Goal: Task Accomplishment & Management: Use online tool/utility

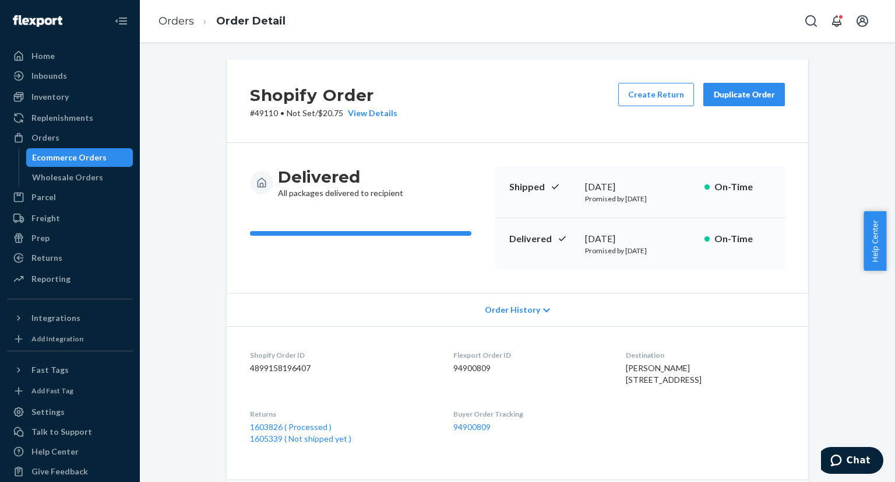
click at [87, 152] on div "Ecommerce Orders" at bounding box center [69, 158] width 75 height 12
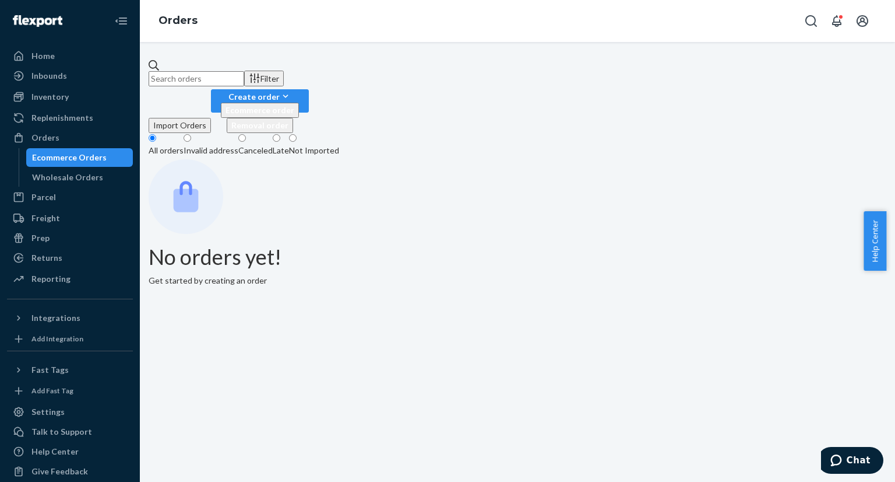
click at [244, 76] on input "text" at bounding box center [197, 78] width 96 height 15
paste input "US25334611"
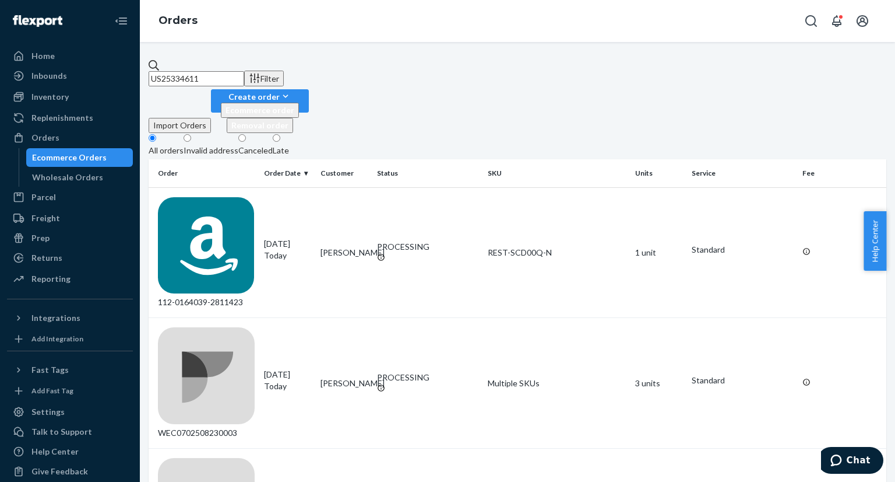
type input "US25334611"
click at [197, 79] on input "US25334611" at bounding box center [197, 78] width 96 height 15
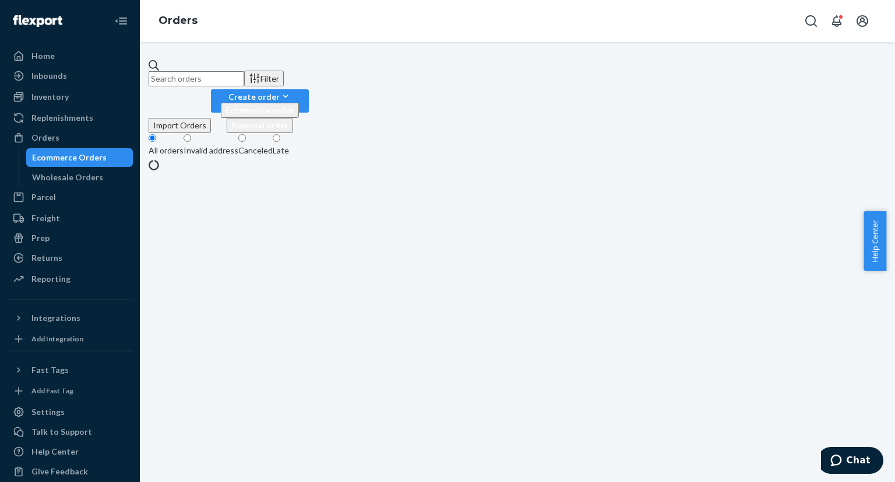
paste input "US25334611"
type input "US25334611"
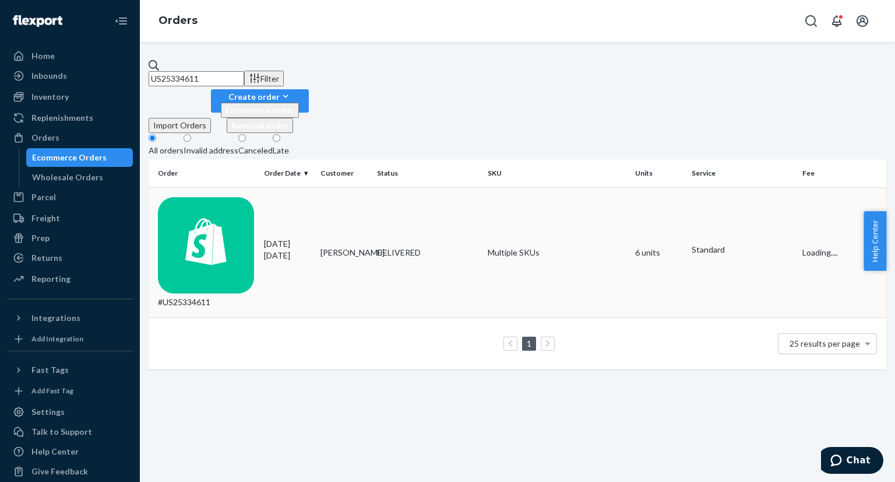
click at [244, 197] on div "#US25334611" at bounding box center [206, 252] width 97 height 111
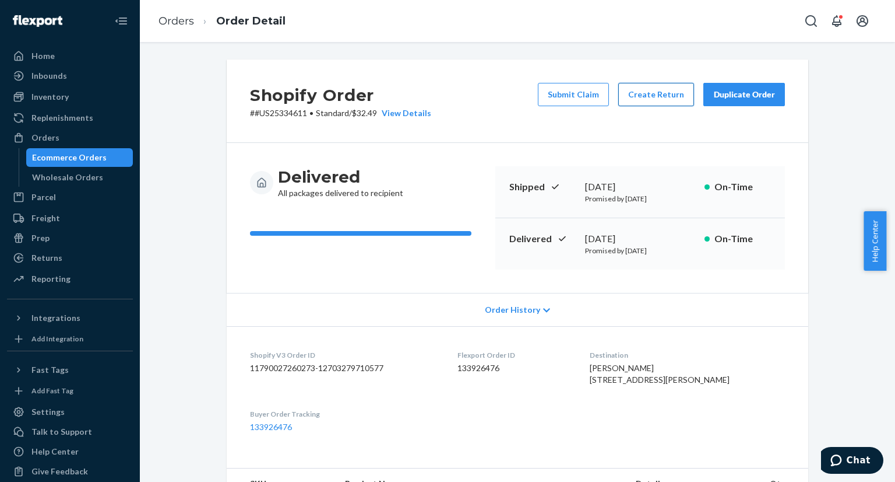
click at [654, 91] on button "Create Return" at bounding box center [657, 94] width 76 height 23
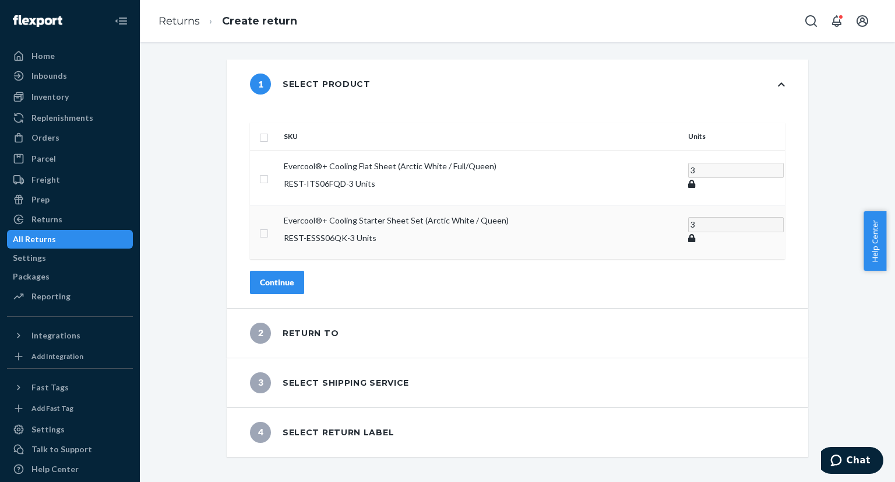
click at [269, 226] on input "checkbox" at bounding box center [263, 232] width 9 height 12
checkbox input "true"
click at [688, 223] on input "2" at bounding box center [736, 230] width 96 height 15
type input "1"
click at [688, 223] on input "1" at bounding box center [736, 230] width 96 height 15
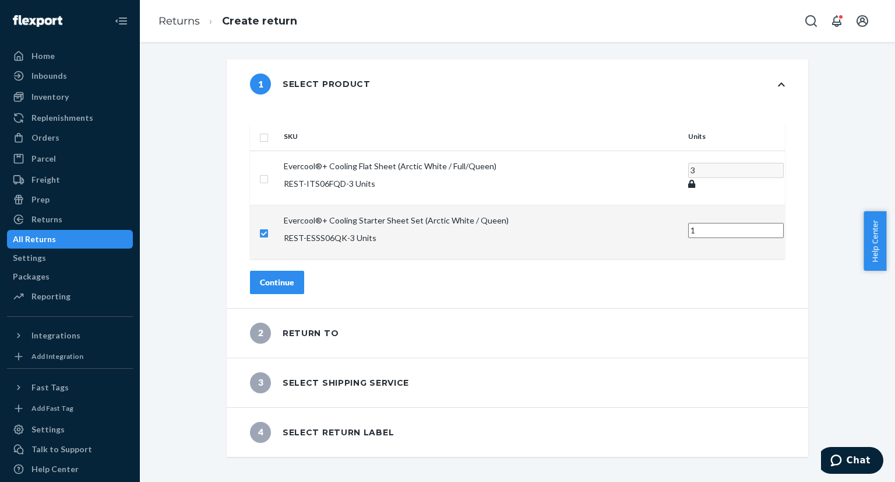
click at [294, 276] on div "Continue" at bounding box center [277, 282] width 34 height 12
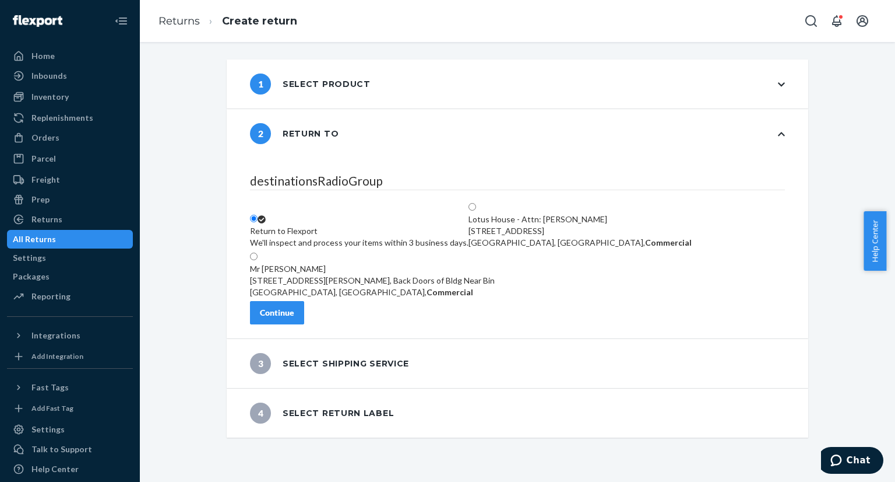
drag, startPoint x: 543, startPoint y: 189, endPoint x: 487, endPoint y: 230, distance: 69.3
click at [476, 202] on span at bounding box center [476, 207] width 0 height 10
click at [476, 203] on input "Lotus House - Attn: Victoria Varela 217 NW 15th St, Miami, FL 33136, US, Commer…" at bounding box center [473, 207] width 8 height 8
radio input "true"
click at [294, 314] on div "Continue" at bounding box center [277, 313] width 34 height 12
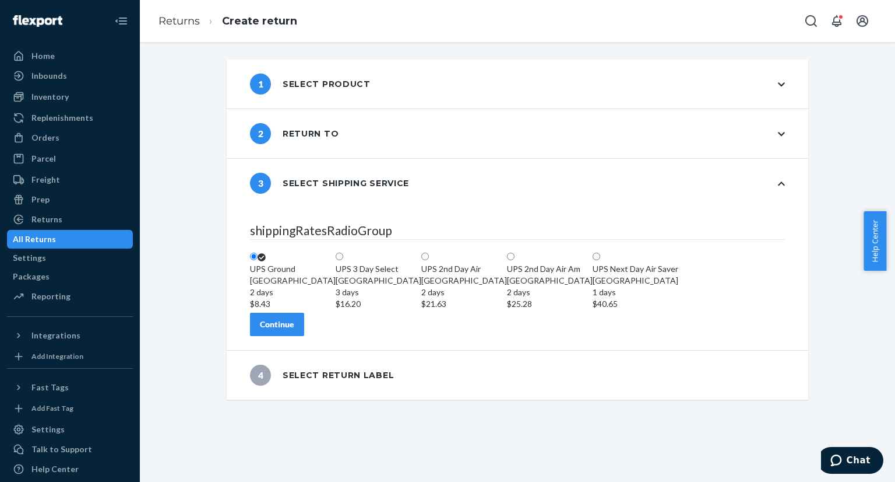
click at [294, 330] on div "Continue" at bounding box center [277, 324] width 34 height 12
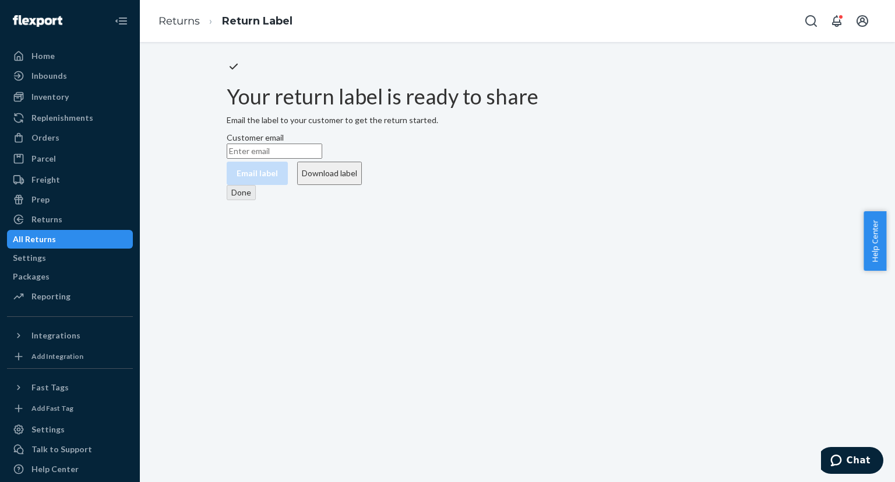
click at [362, 185] on button "Download label" at bounding box center [329, 172] width 65 height 23
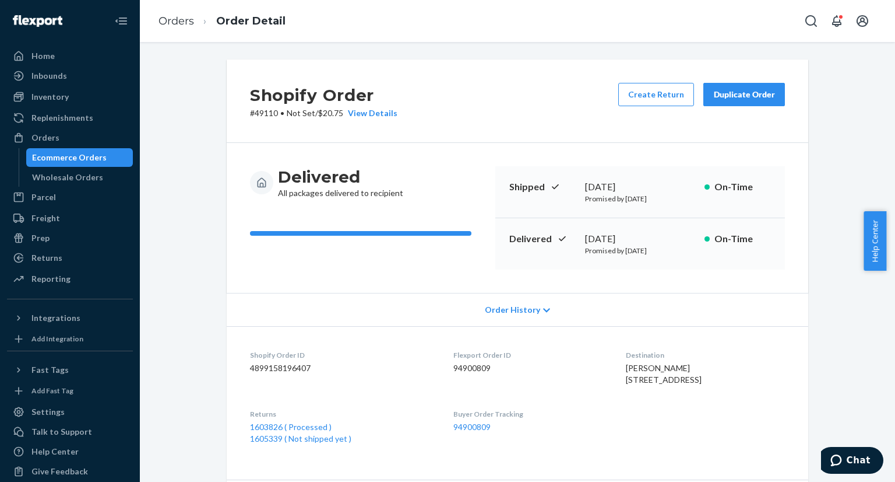
click at [71, 150] on div "Ecommerce Orders" at bounding box center [79, 157] width 105 height 16
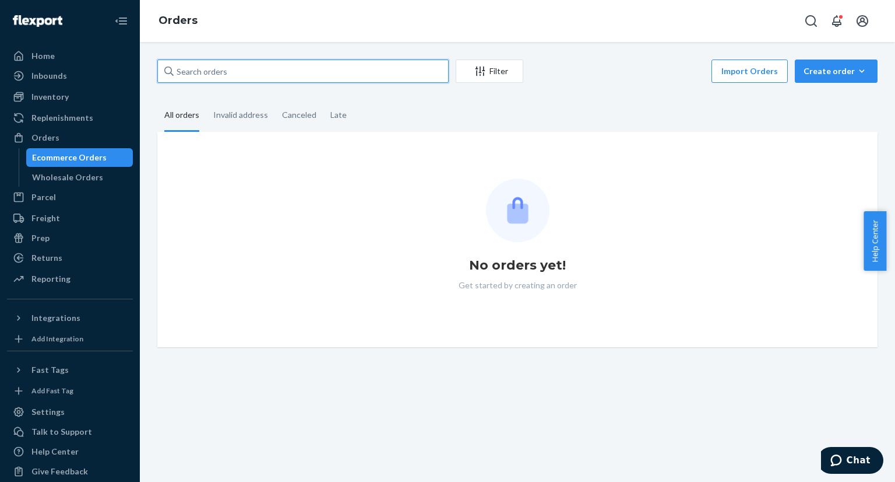
click at [248, 69] on input "text" at bounding box center [302, 70] width 291 height 23
paste input "US25326633"
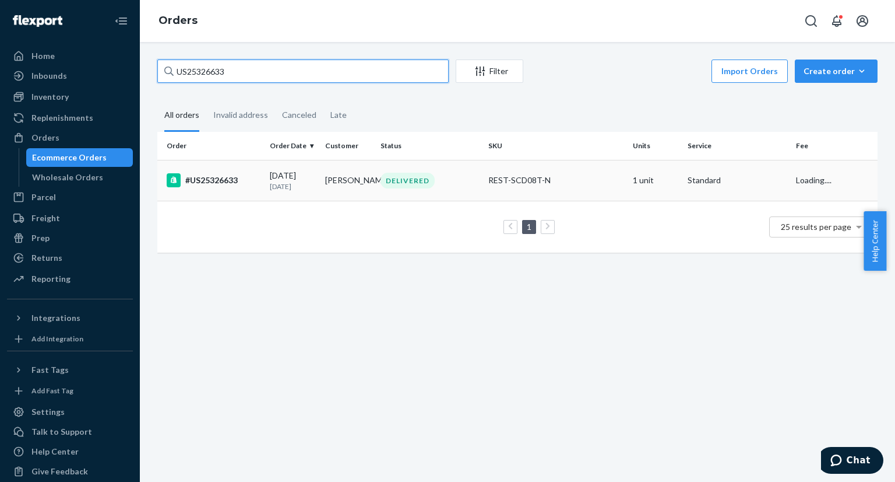
type input "US25326633"
click at [259, 187] on td "#US25326633" at bounding box center [211, 180] width 108 height 41
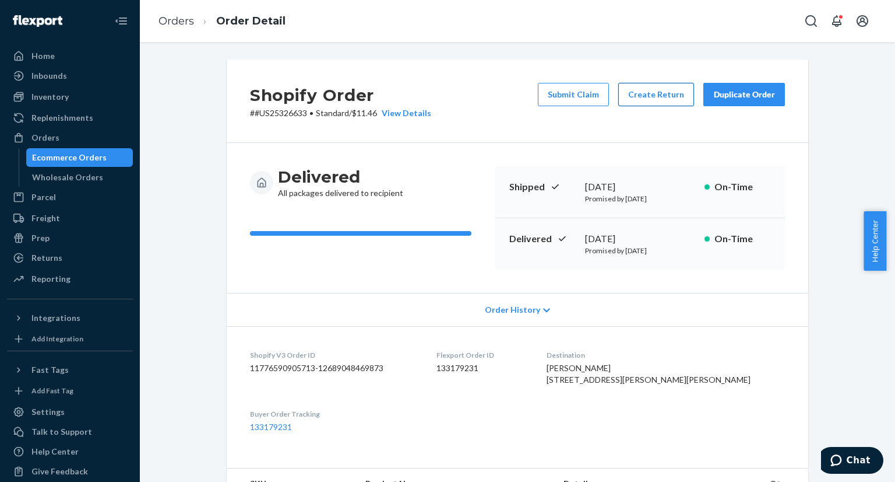
click at [653, 98] on button "Create Return" at bounding box center [657, 94] width 76 height 23
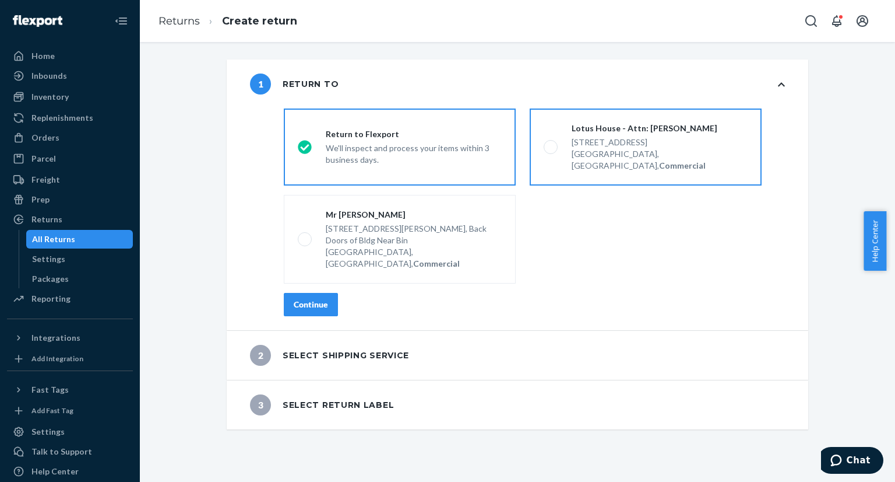
click at [545, 141] on span at bounding box center [551, 147] width 14 height 14
click at [545, 143] on input "Lotus House - Attn: [PERSON_NAME] [STREET_ADDRESS], Commercial" at bounding box center [548, 147] width 8 height 8
radio input "true"
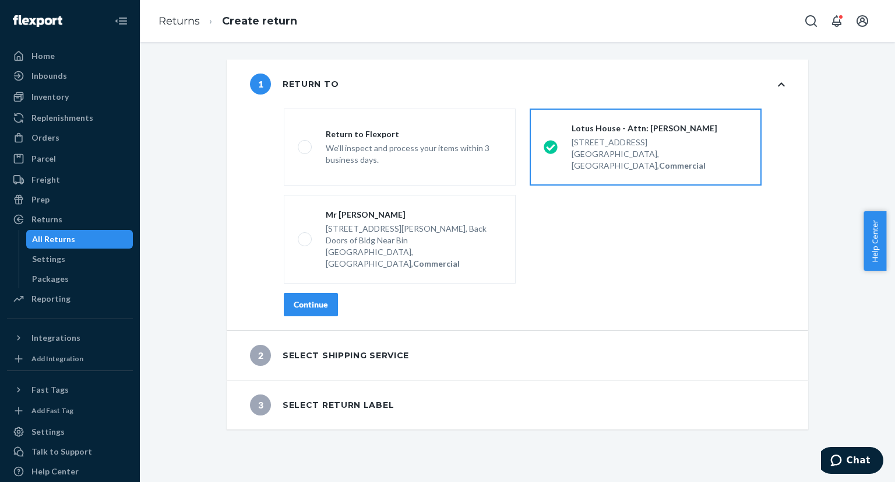
click at [305, 298] on div "Continue" at bounding box center [311, 304] width 34 height 12
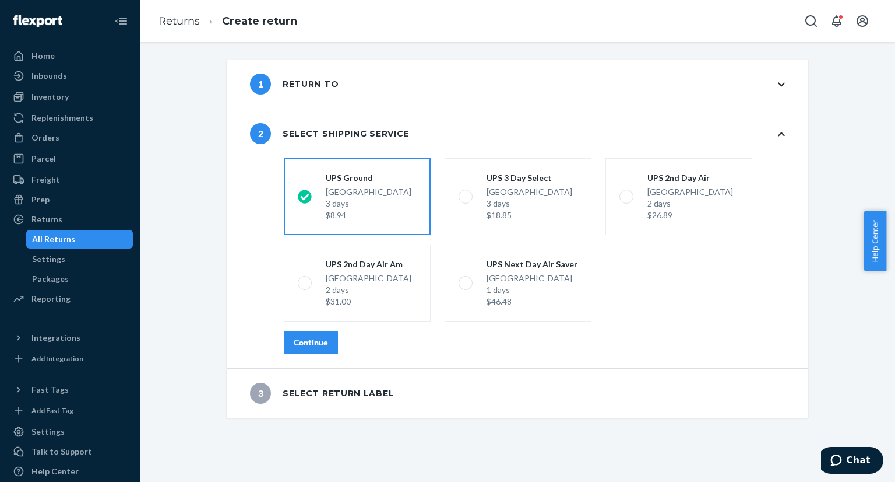
click at [315, 343] on div "Continue" at bounding box center [311, 342] width 34 height 12
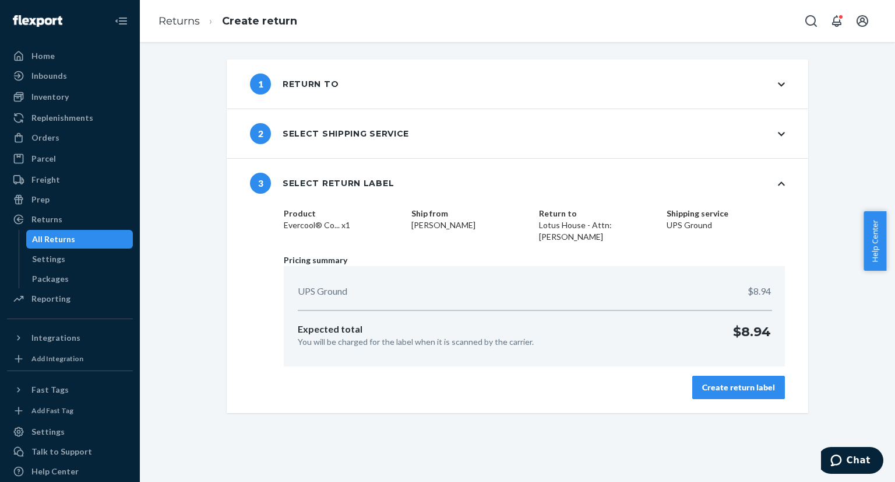
click at [721, 384] on div "Create return label" at bounding box center [738, 387] width 73 height 12
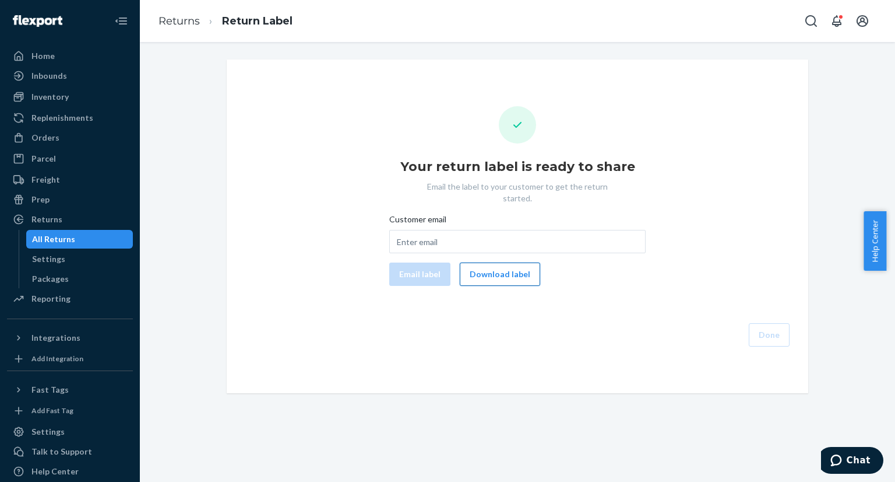
click at [498, 264] on button "Download label" at bounding box center [500, 273] width 80 height 23
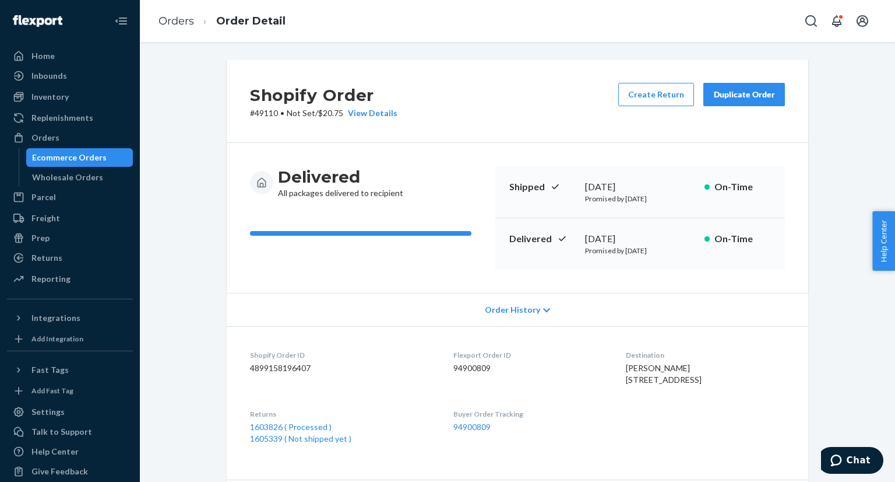
drag, startPoint x: 97, startPoint y: 156, endPoint x: 127, endPoint y: 137, distance: 34.6
click at [97, 155] on div "Ecommerce Orders" at bounding box center [69, 158] width 75 height 12
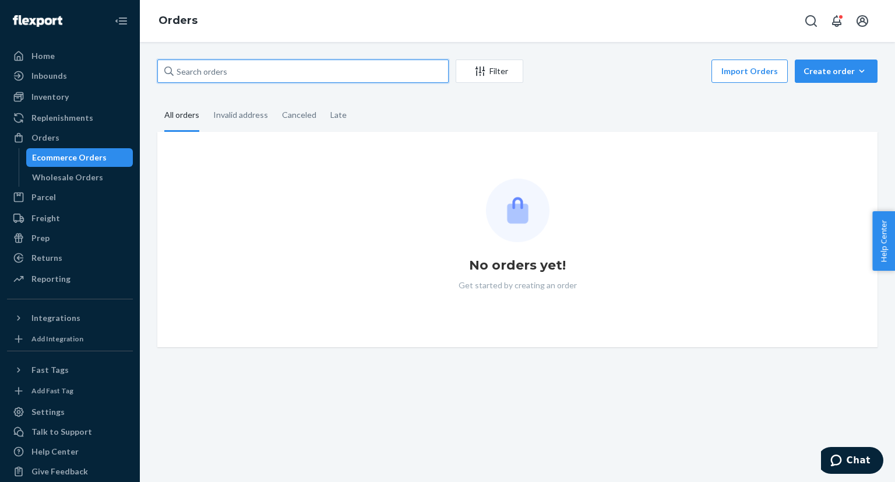
click at [240, 75] on input "text" at bounding box center [302, 70] width 291 height 23
paste input "US25334611"
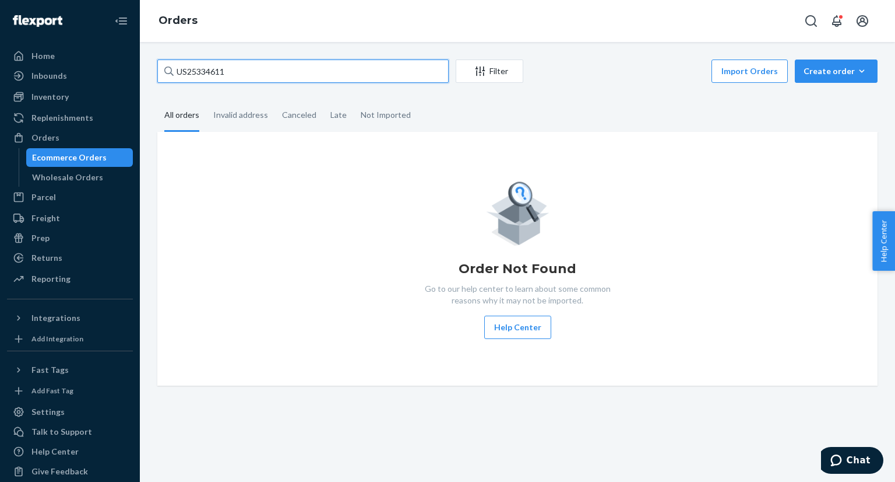
type input "US25334611"
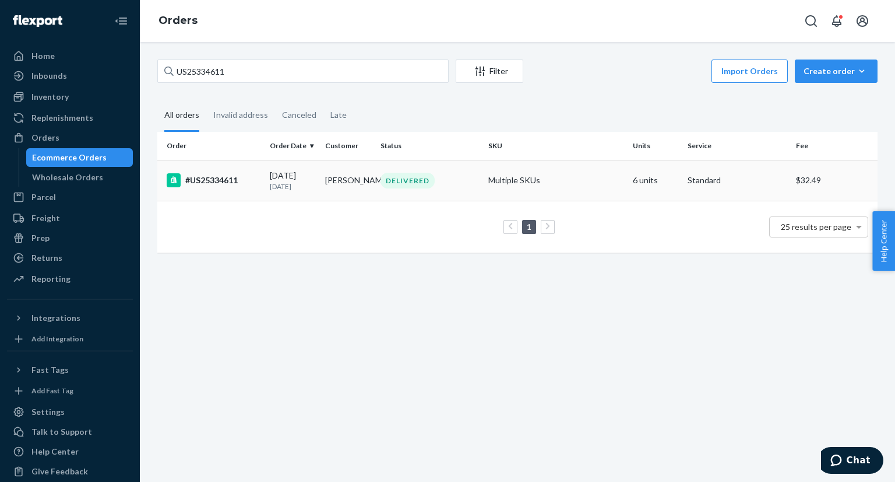
click at [243, 168] on td "#US25334611" at bounding box center [211, 180] width 108 height 41
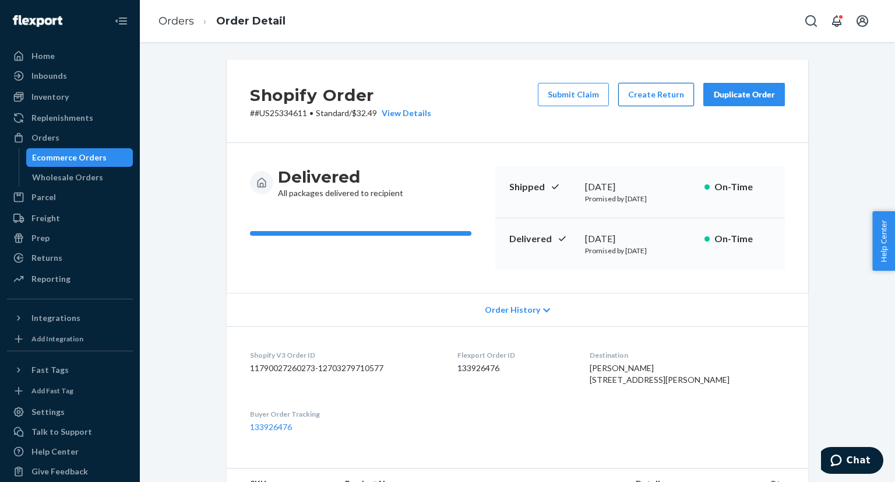
click at [633, 93] on button "Create Return" at bounding box center [657, 94] width 76 height 23
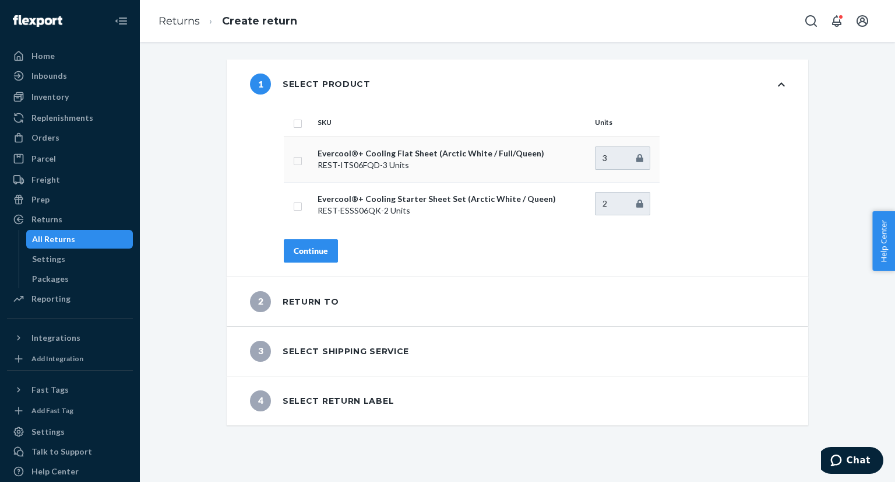
click at [294, 160] on input "checkbox" at bounding box center [297, 159] width 9 height 12
checkbox input "true"
click at [631, 160] on input "2" at bounding box center [622, 157] width 55 height 23
type input "1"
click at [634, 161] on input "1" at bounding box center [622, 157] width 55 height 23
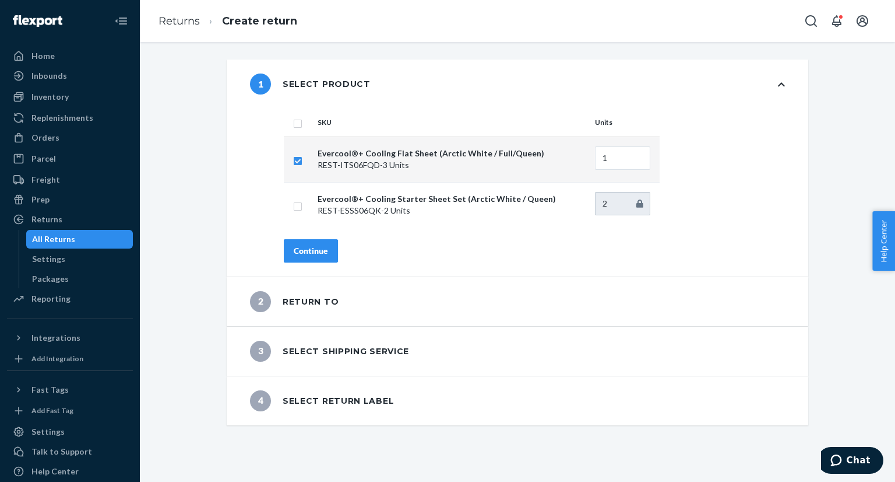
click at [307, 254] on div "Continue" at bounding box center [311, 251] width 34 height 12
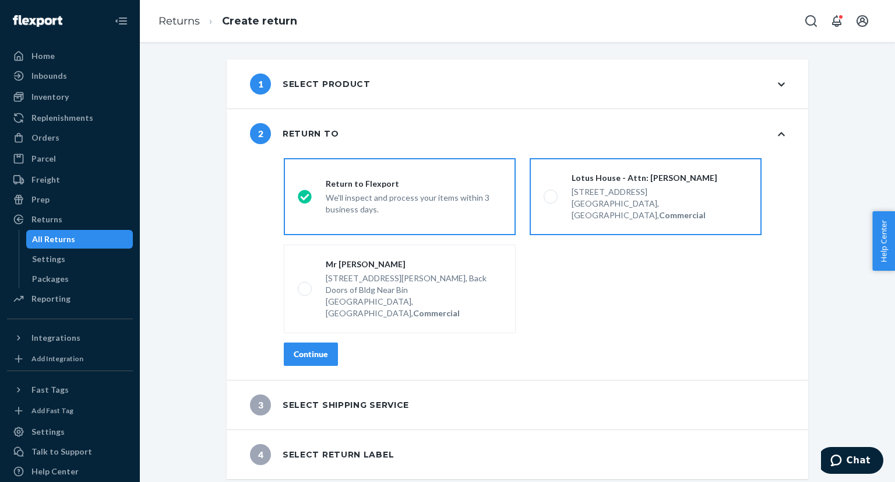
click at [539, 192] on label "Lotus House - Attn: [PERSON_NAME] [STREET_ADDRESS], Commercial" at bounding box center [646, 196] width 232 height 77
click at [544, 193] on input "Lotus House - Attn: [PERSON_NAME] [STREET_ADDRESS], Commercial" at bounding box center [548, 197] width 8 height 8
radio input "true"
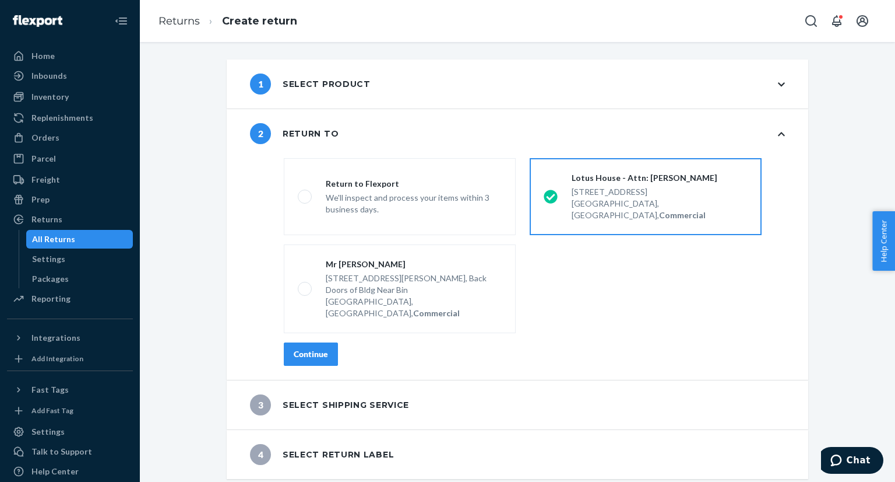
click at [313, 348] on div "Continue" at bounding box center [311, 354] width 34 height 12
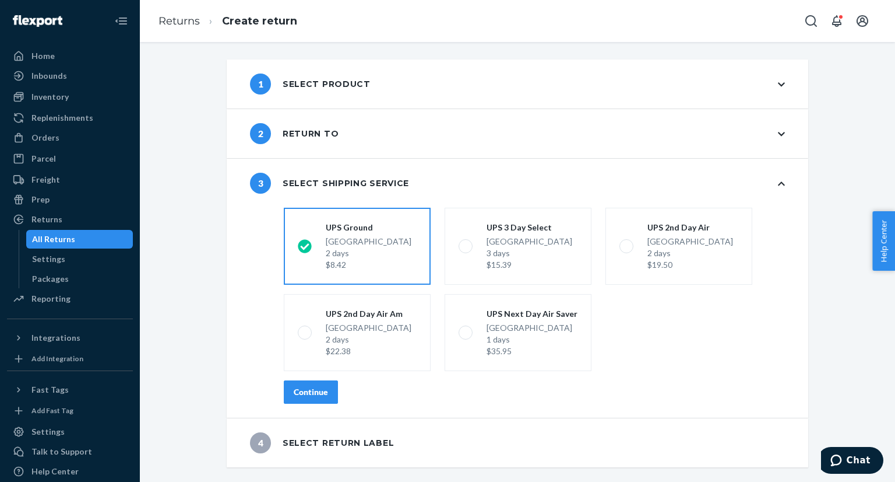
click at [298, 396] on div "Continue" at bounding box center [311, 392] width 34 height 12
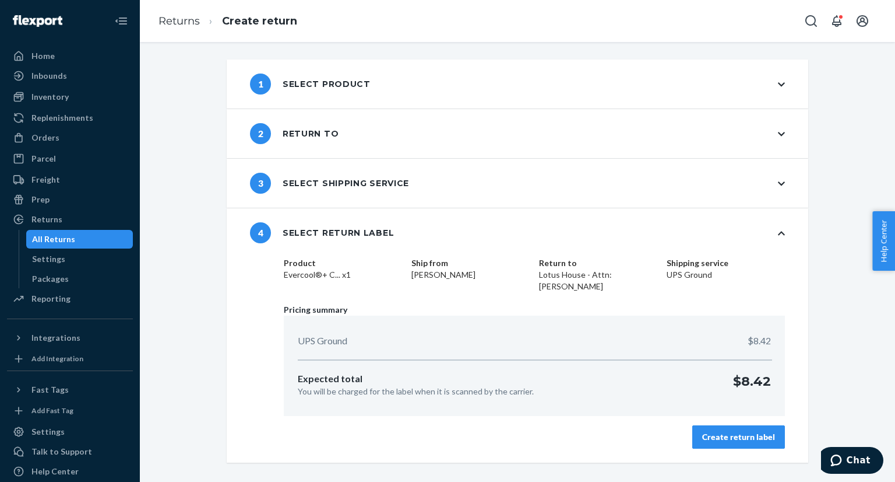
click at [726, 439] on div "Create return label" at bounding box center [738, 437] width 73 height 12
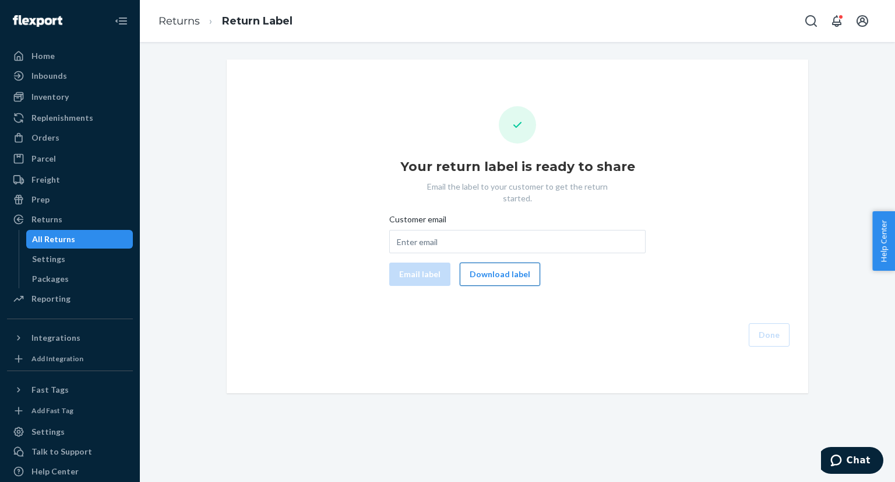
click at [497, 262] on button "Download label" at bounding box center [500, 273] width 80 height 23
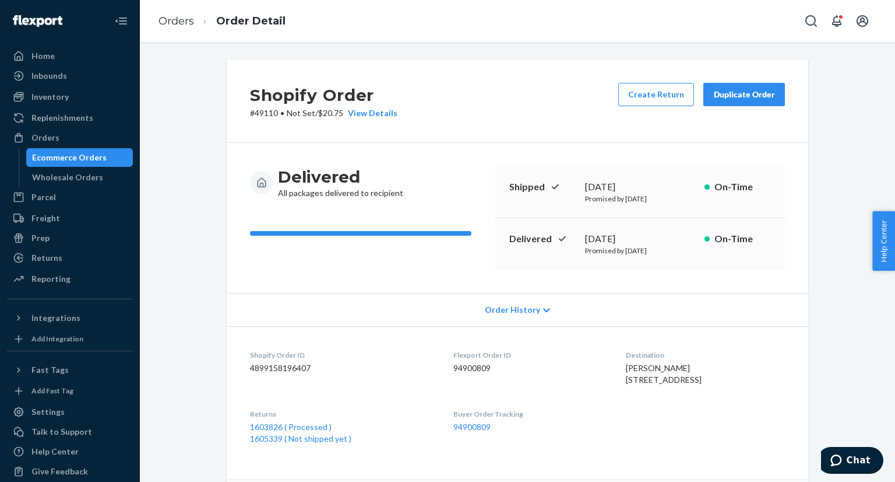
click at [83, 150] on div "Ecommerce Orders" at bounding box center [79, 157] width 105 height 16
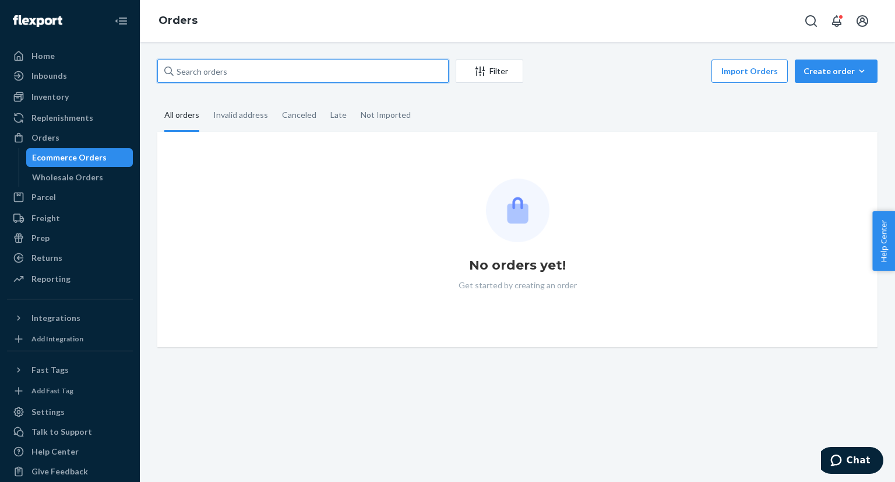
click at [264, 71] on input "text" at bounding box center [302, 70] width 291 height 23
paste input "US25334611"
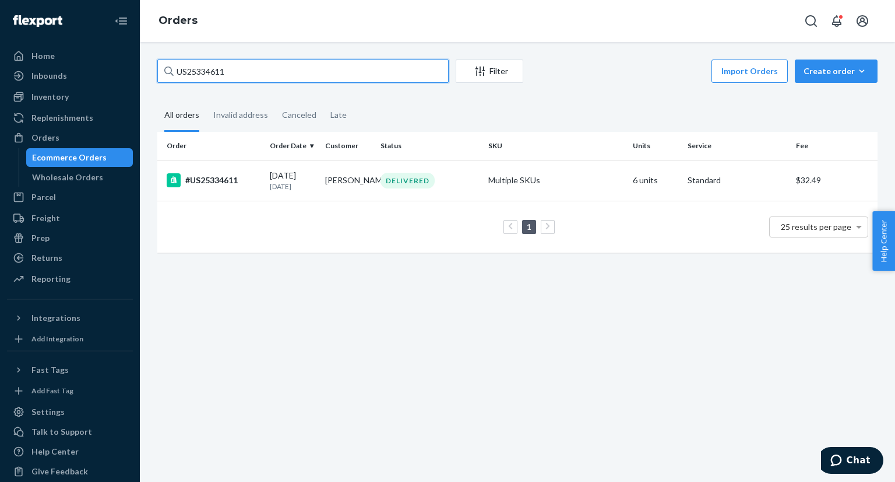
type input "US25334611"
click at [241, 175] on div "#US25334611" at bounding box center [214, 180] width 94 height 14
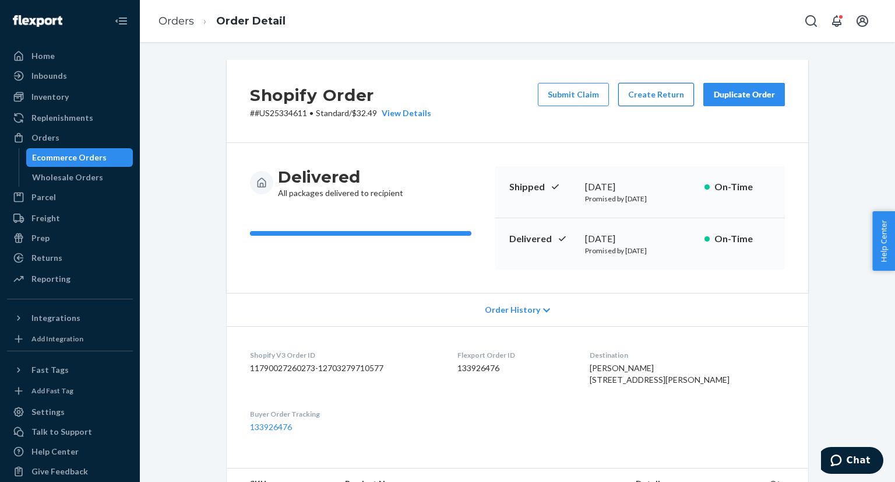
click at [664, 101] on button "Create Return" at bounding box center [657, 94] width 76 height 23
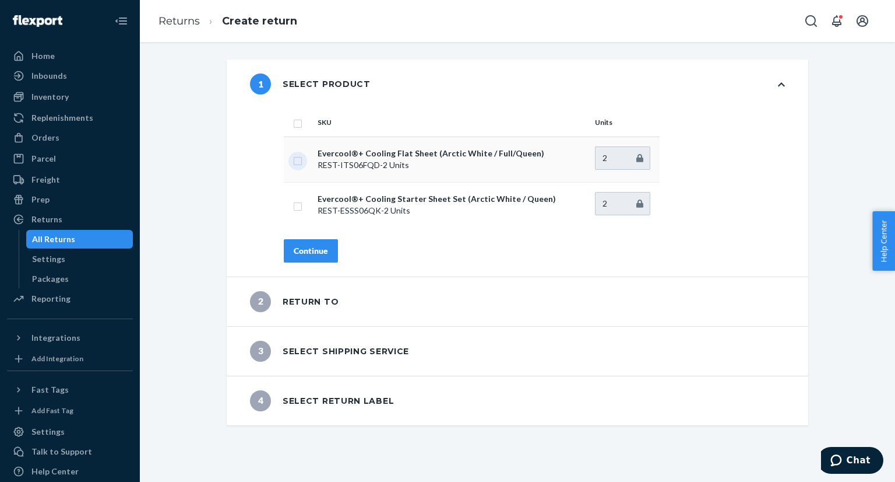
click at [293, 161] on input "checkbox" at bounding box center [297, 159] width 9 height 12
checkbox input "true"
type input "1"
click at [633, 160] on input "1" at bounding box center [622, 157] width 55 height 23
click at [294, 250] on div "Continue" at bounding box center [311, 251] width 34 height 12
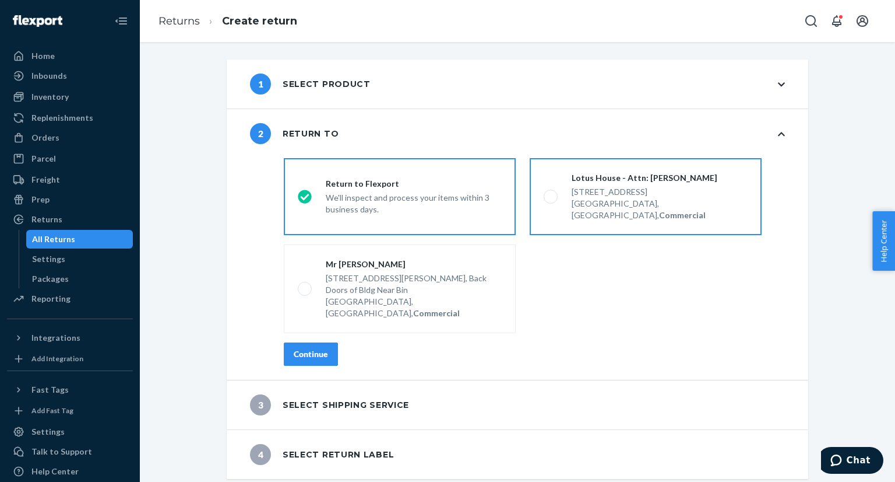
click at [547, 192] on span at bounding box center [551, 196] width 14 height 14
click at [547, 193] on input "Lotus House - Attn: [PERSON_NAME] [STREET_ADDRESS], Commercial" at bounding box center [548, 197] width 8 height 8
radio input "true"
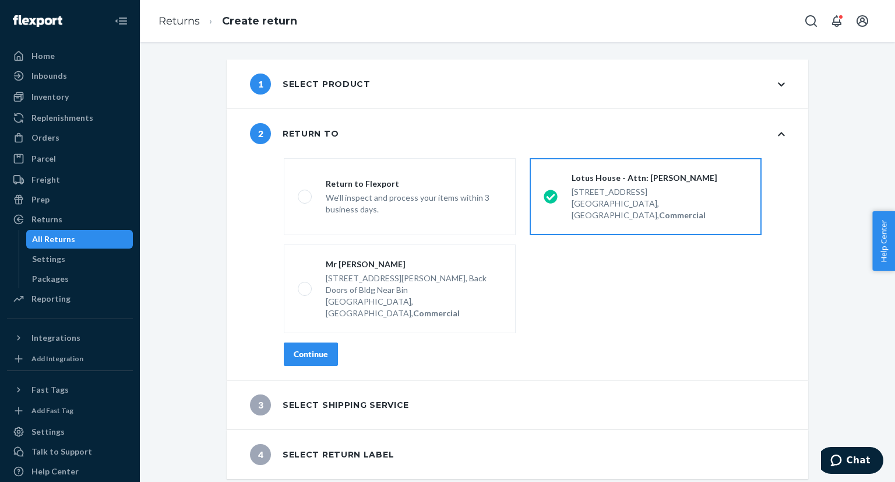
click at [308, 348] on div "Continue" at bounding box center [311, 354] width 34 height 12
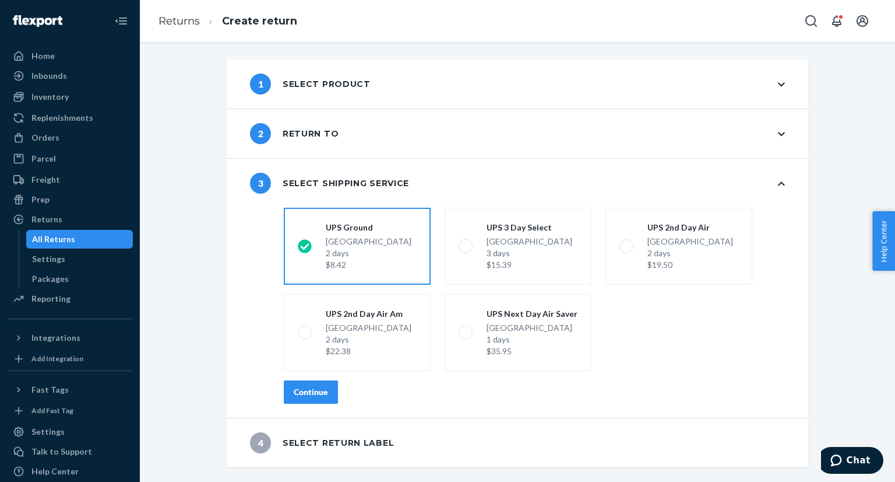
click at [310, 388] on div "Continue" at bounding box center [311, 392] width 34 height 12
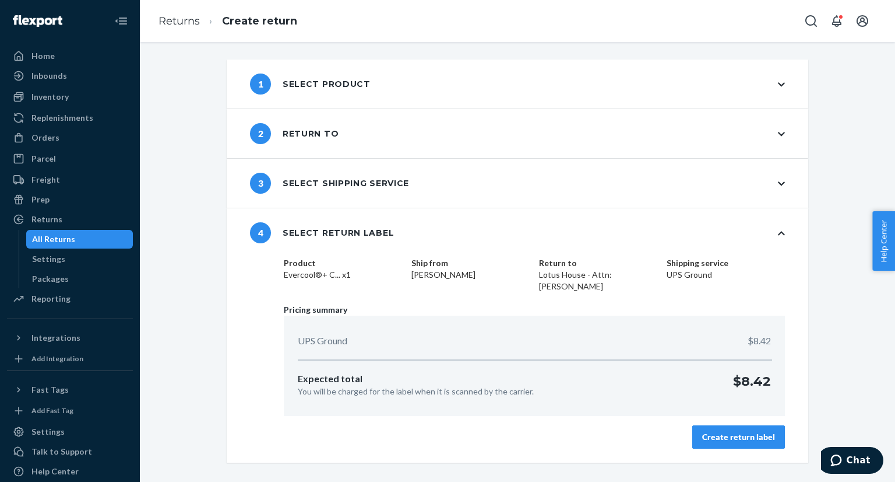
click at [727, 432] on div "Create return label" at bounding box center [738, 437] width 73 height 12
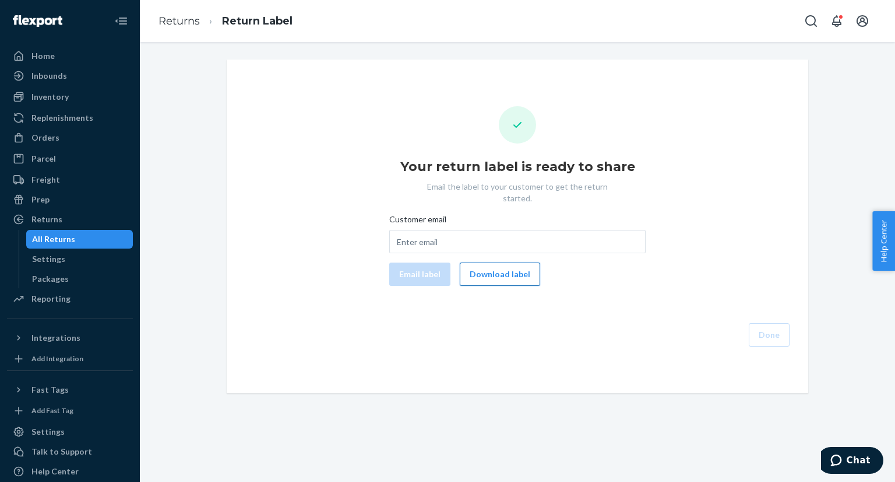
click at [490, 265] on button "Download label" at bounding box center [500, 273] width 80 height 23
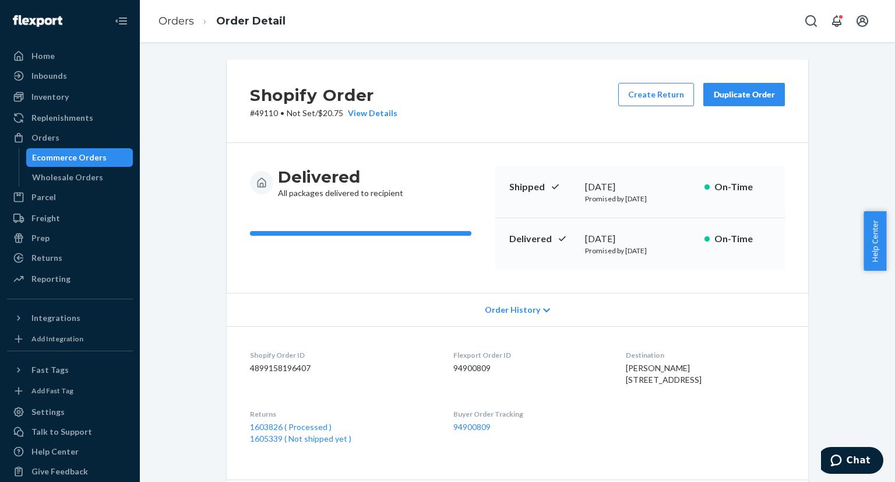
click at [103, 150] on div "Ecommerce Orders" at bounding box center [79, 157] width 105 height 16
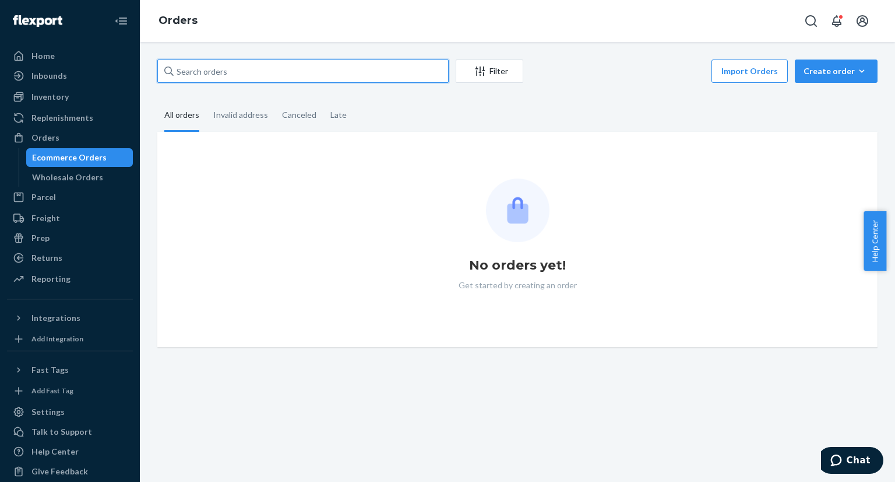
click at [270, 73] on input "text" at bounding box center [302, 70] width 291 height 23
paste input "US25323715"
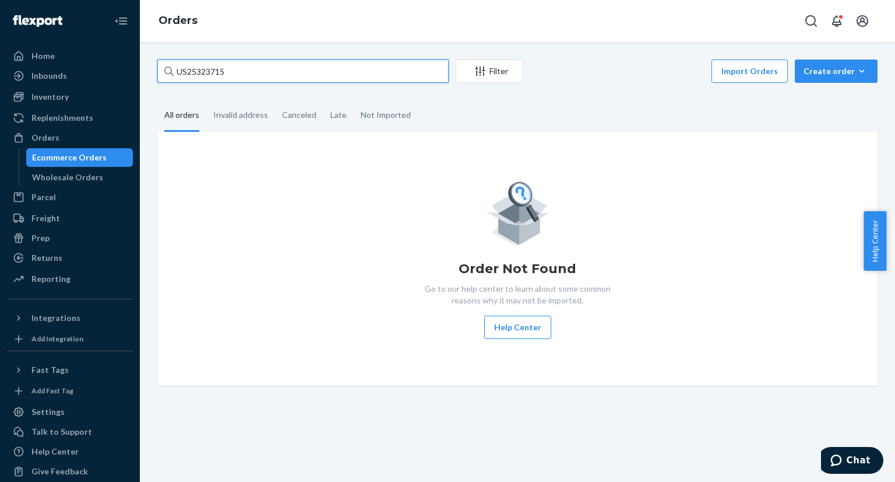
type input "US25323715"
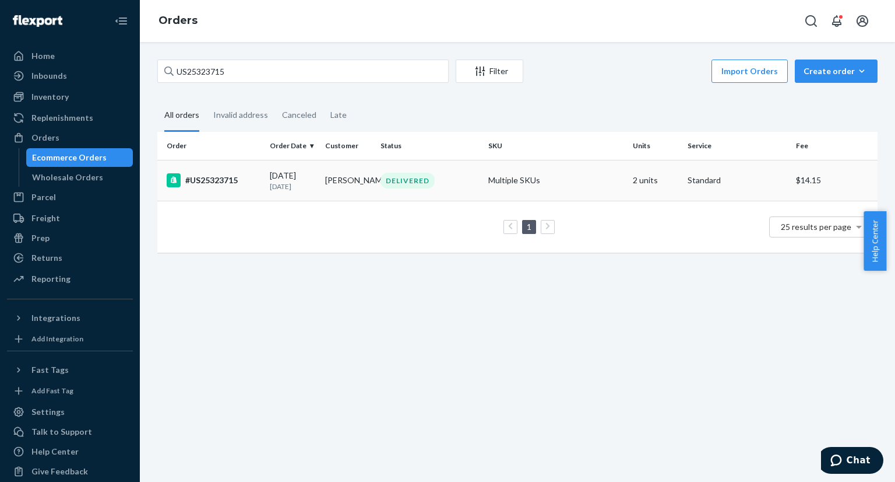
click at [247, 170] on td "#US25323715" at bounding box center [211, 180] width 108 height 41
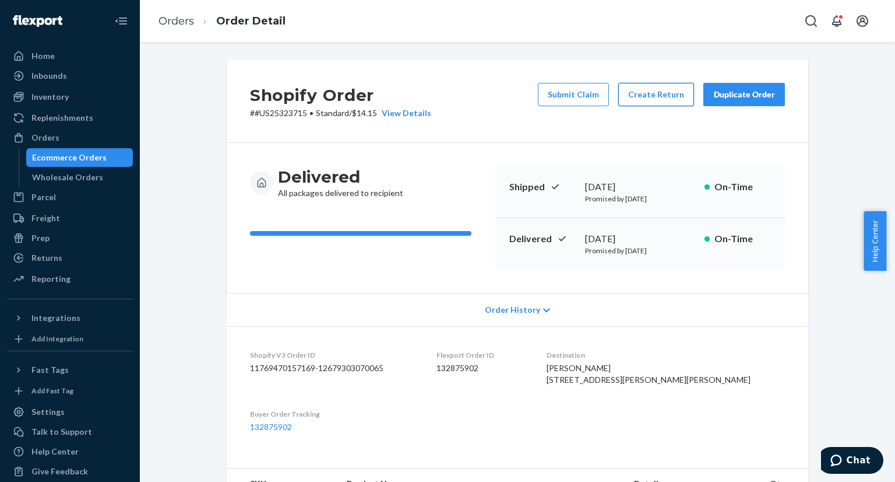
click at [657, 96] on button "Create Return" at bounding box center [657, 94] width 76 height 23
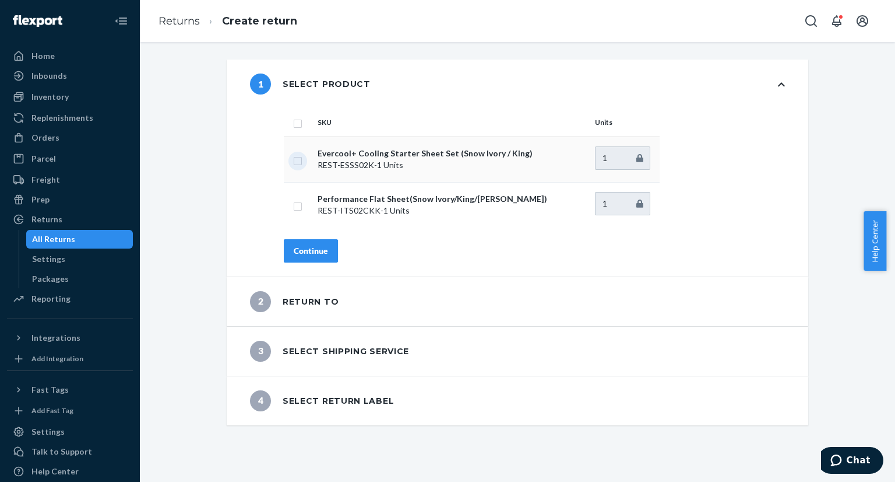
click at [294, 161] on input "checkbox" at bounding box center [297, 159] width 9 height 12
checkbox input "true"
click at [307, 247] on div "Continue" at bounding box center [311, 251] width 34 height 12
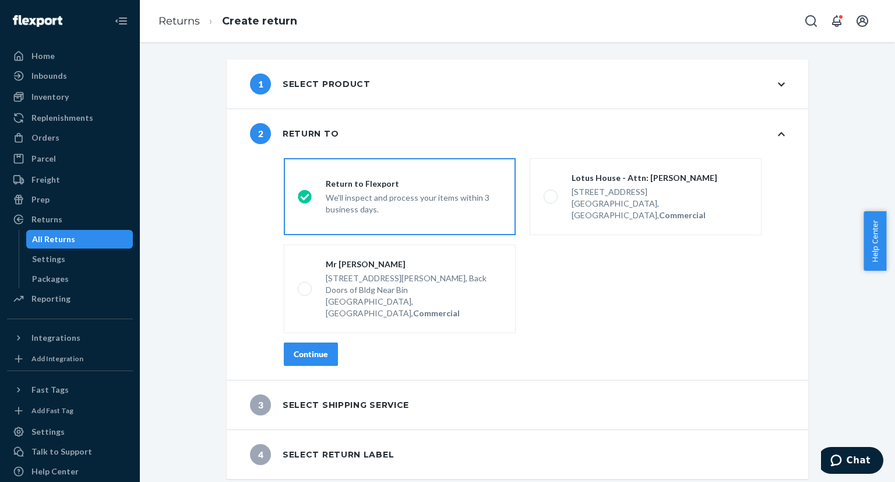
click at [307, 348] on div "Continue" at bounding box center [311, 354] width 34 height 12
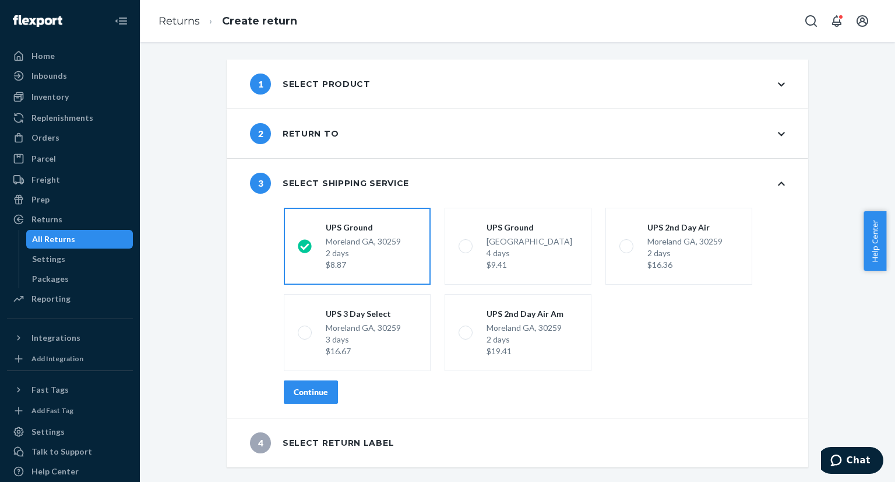
click at [285, 397] on button "Continue" at bounding box center [311, 391] width 54 height 23
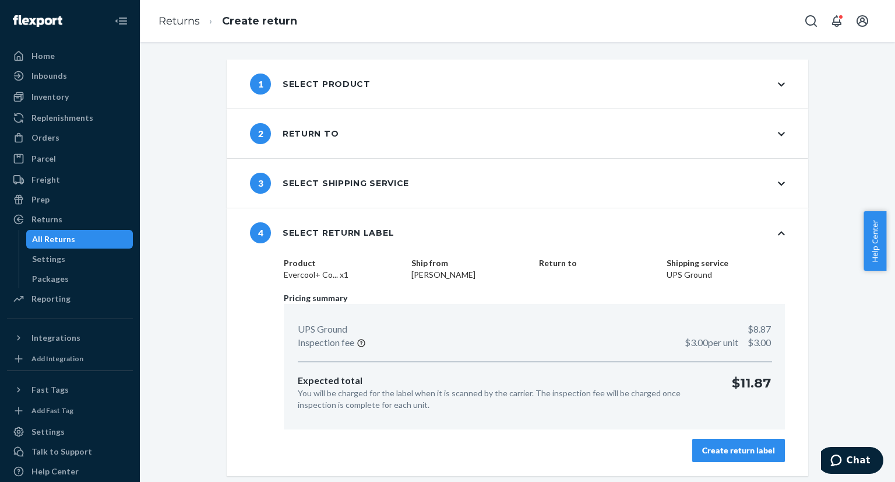
click at [732, 441] on button "Create return label" at bounding box center [739, 449] width 93 height 23
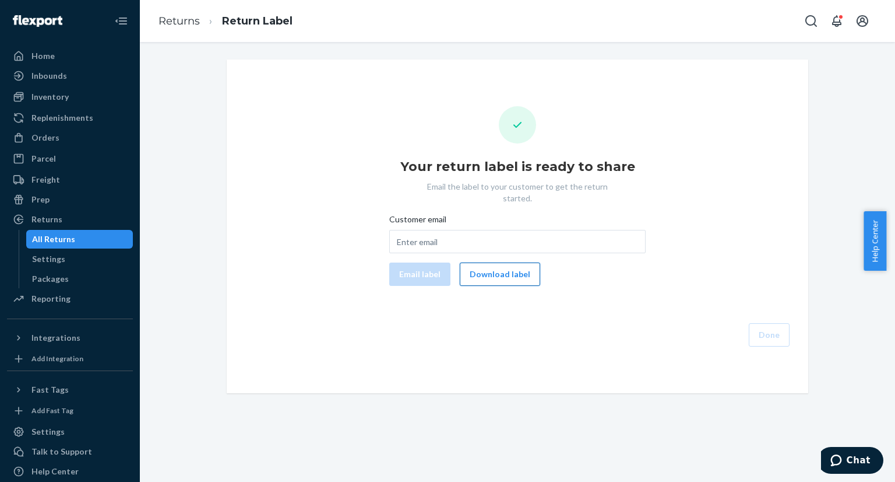
click at [479, 269] on button "Download label" at bounding box center [500, 273] width 80 height 23
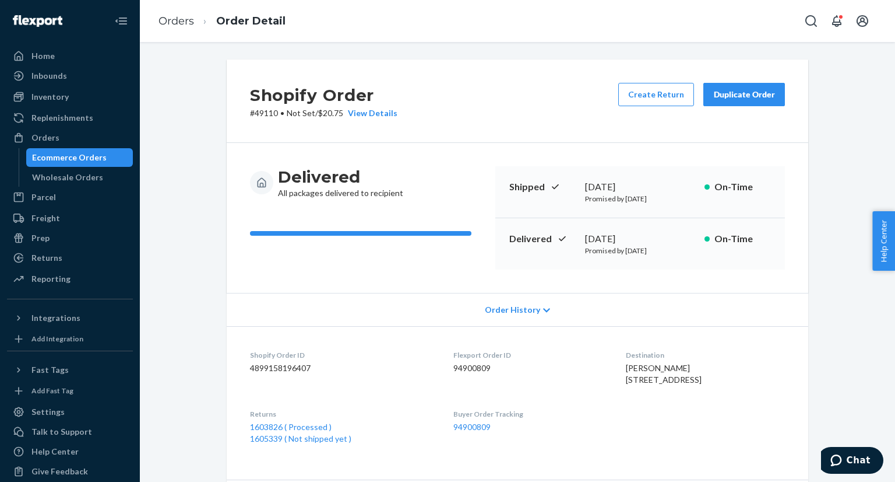
click at [82, 158] on div "Ecommerce Orders" at bounding box center [69, 158] width 75 height 12
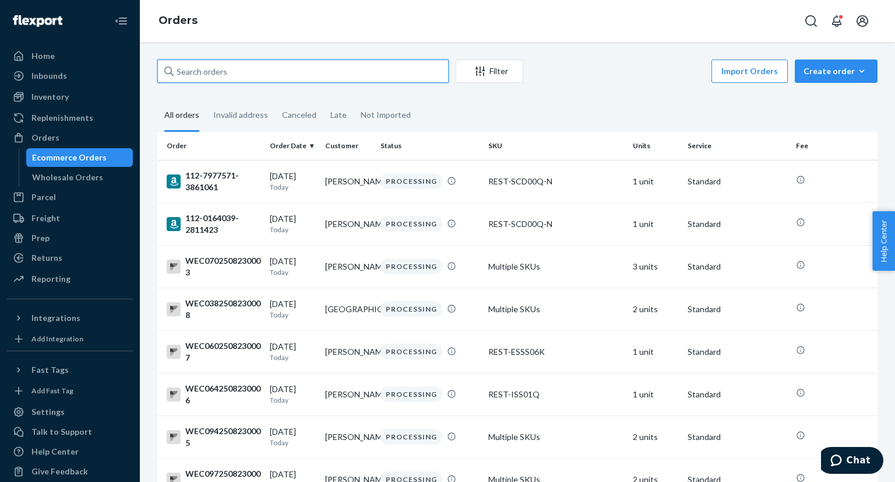
click at [217, 68] on input "text" at bounding box center [302, 70] width 291 height 23
paste input "US25323715"
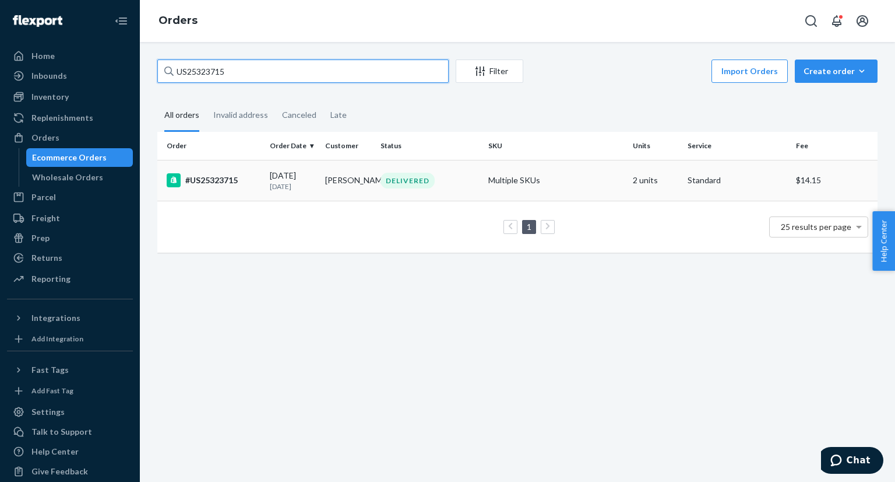
type input "US25323715"
click at [213, 196] on td "#US25323715" at bounding box center [211, 180] width 108 height 41
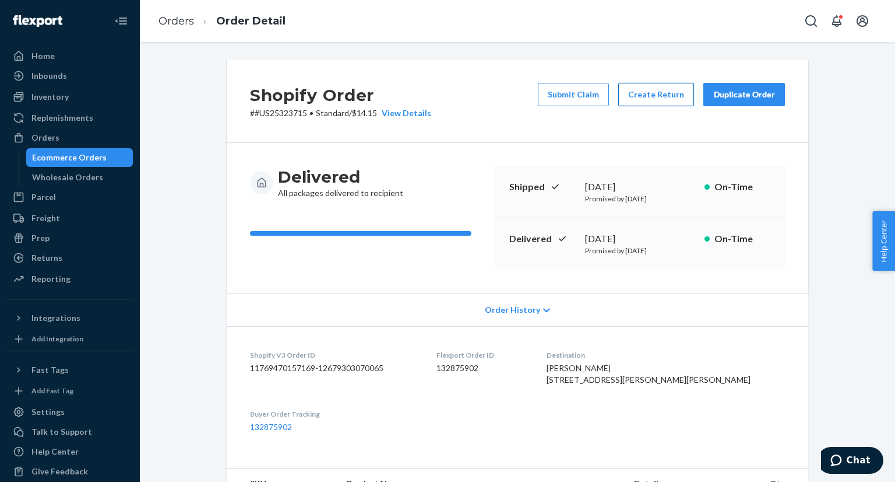
click at [644, 89] on button "Create Return" at bounding box center [657, 94] width 76 height 23
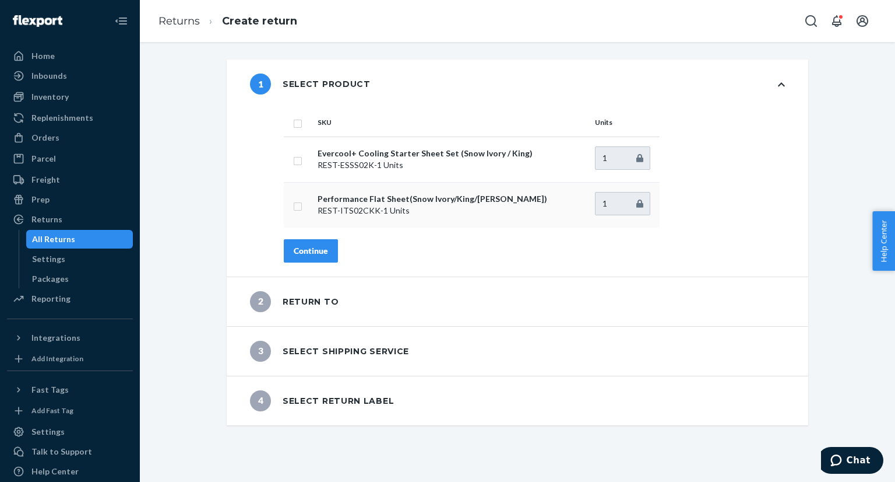
click at [293, 205] on input "checkbox" at bounding box center [297, 205] width 9 height 12
checkbox input "true"
click at [319, 255] on div "Continue" at bounding box center [311, 251] width 34 height 12
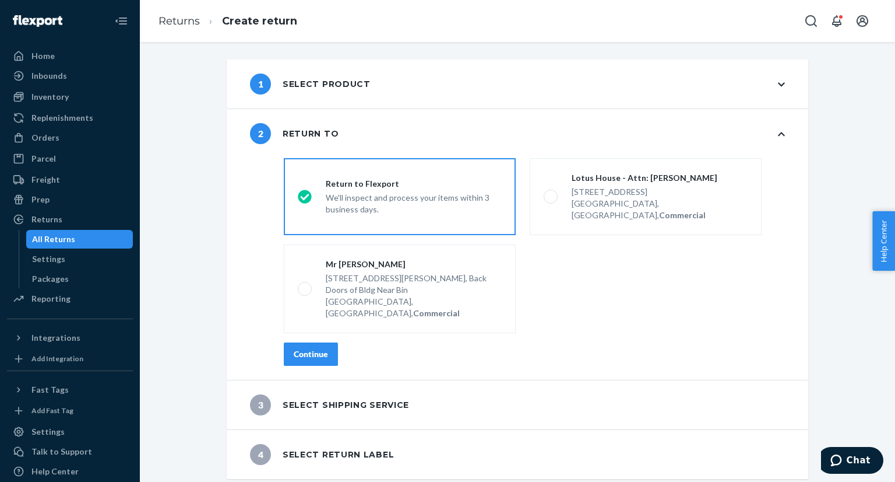
click at [300, 348] on div "Continue" at bounding box center [311, 354] width 34 height 12
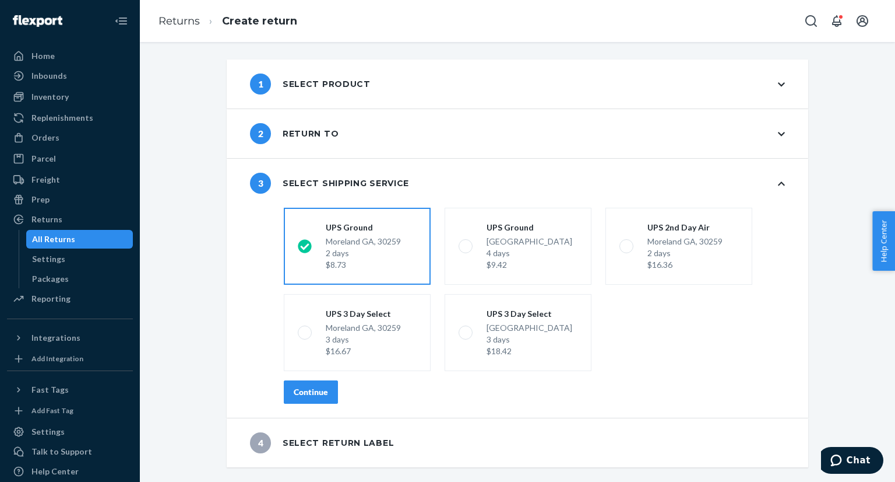
click at [312, 397] on button "Continue" at bounding box center [311, 391] width 54 height 23
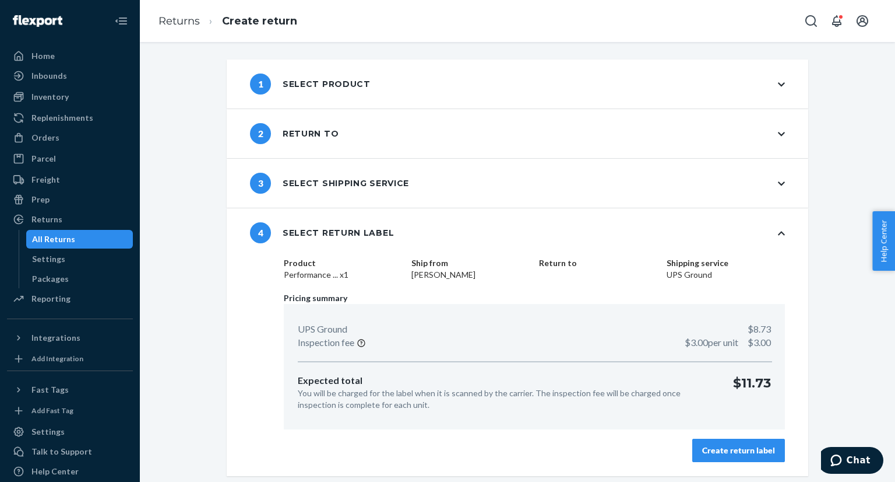
click at [721, 439] on button "Create return label" at bounding box center [739, 449] width 93 height 23
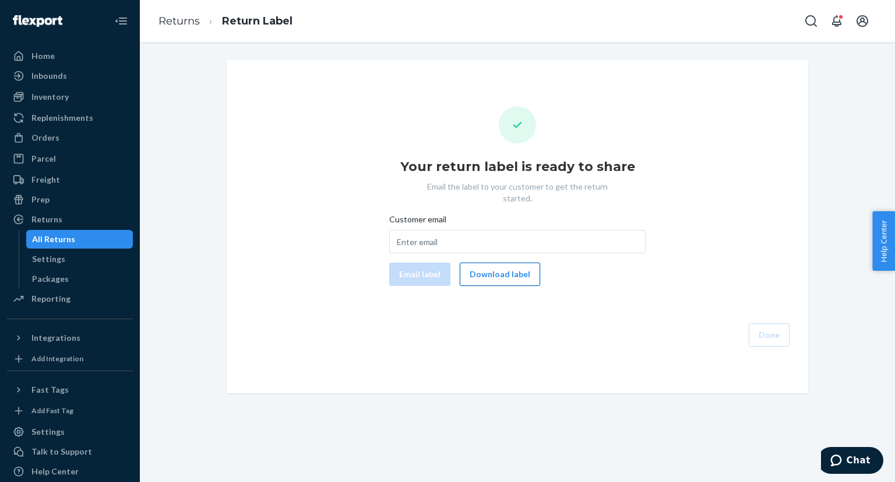
click at [485, 266] on button "Download label" at bounding box center [500, 273] width 80 height 23
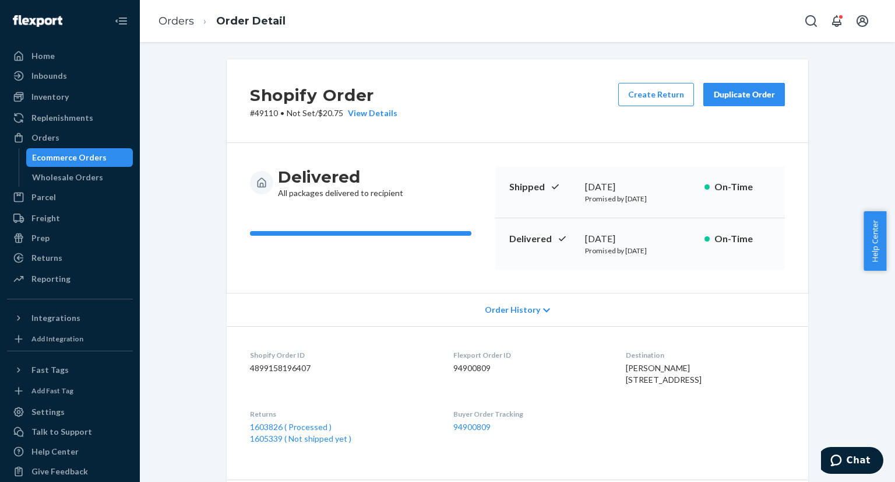
click at [58, 164] on div "Ecommerce Orders" at bounding box center [79, 157] width 105 height 16
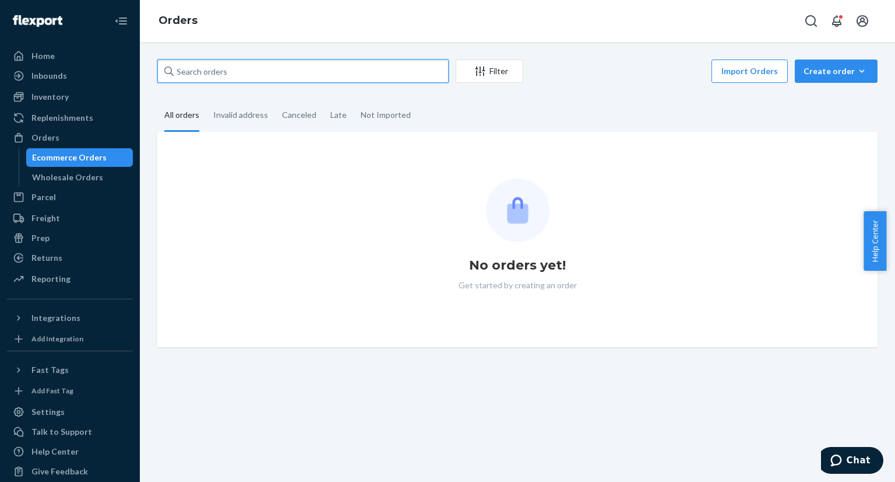
click at [371, 69] on input "text" at bounding box center [302, 70] width 291 height 23
paste input "US25337067"
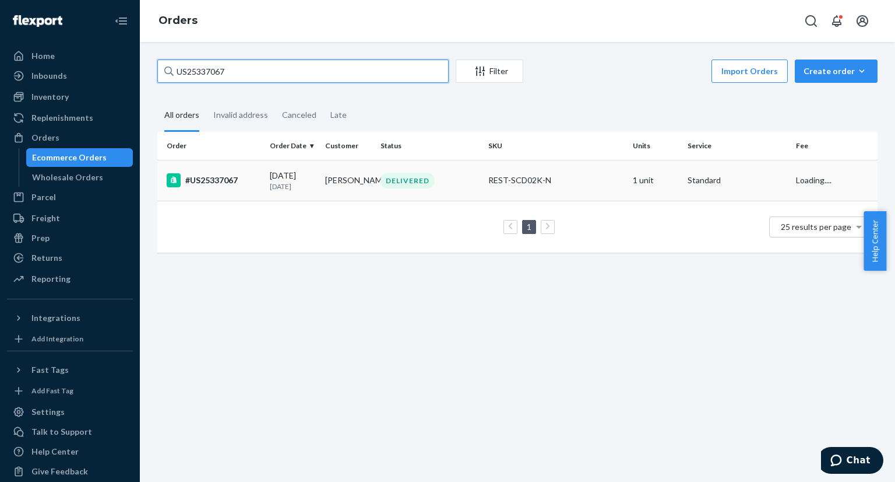
type input "US25337067"
click at [267, 185] on td "08/11/2025 12 days ago" at bounding box center [292, 180] width 55 height 41
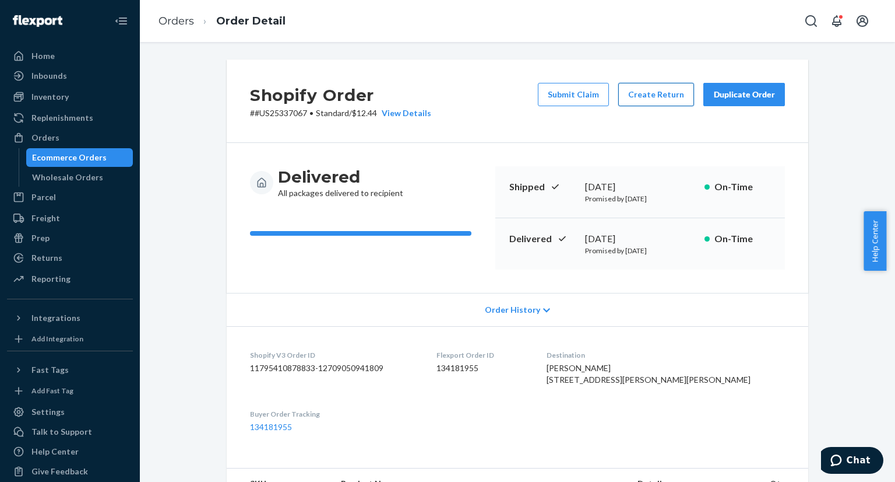
click at [647, 103] on button "Create Return" at bounding box center [657, 94] width 76 height 23
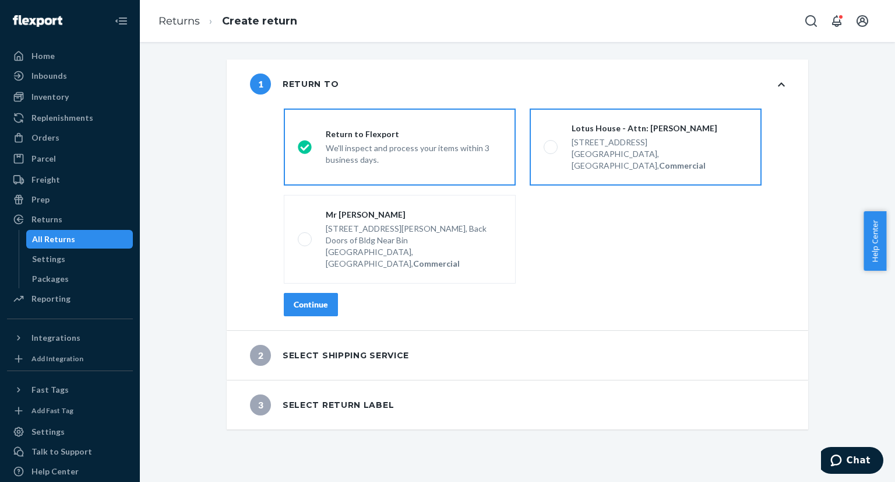
click at [544, 143] on span at bounding box center [551, 147] width 14 height 14
click at [544, 143] on input "Lotus House - Attn: [PERSON_NAME] [STREET_ADDRESS], Commercial" at bounding box center [548, 147] width 8 height 8
radio input "true"
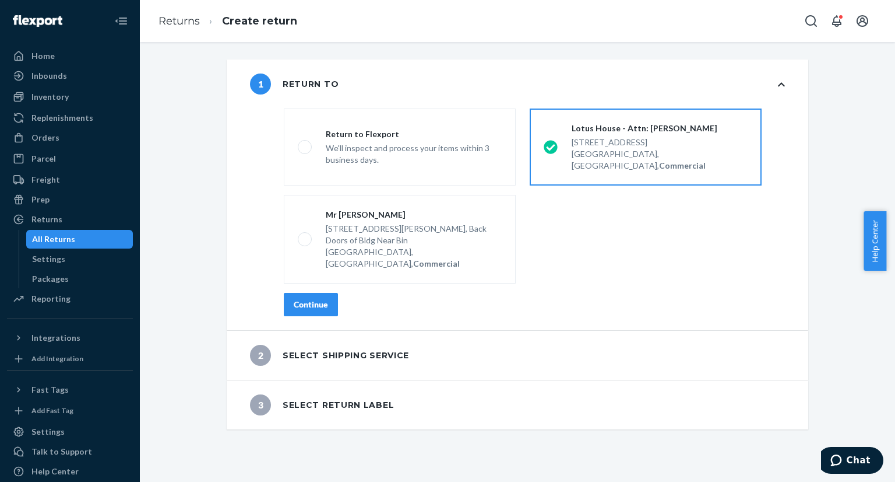
click at [296, 298] on div "Continue" at bounding box center [311, 304] width 34 height 12
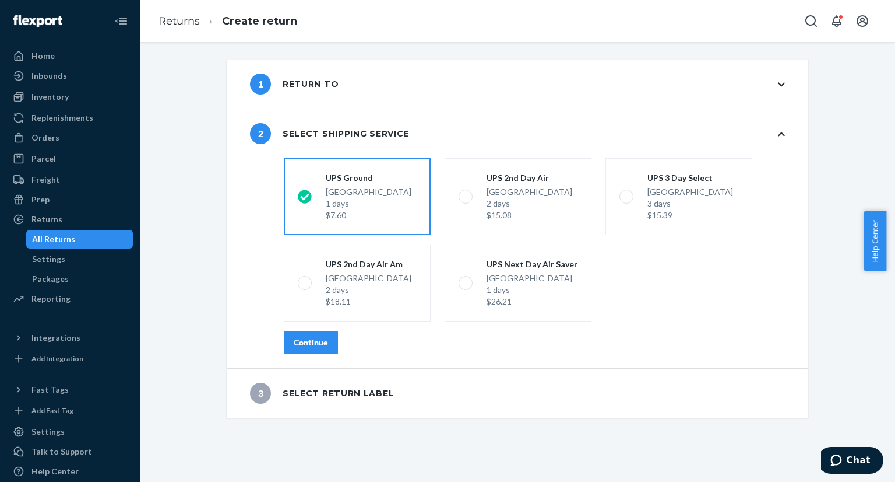
click at [303, 340] on div "Continue" at bounding box center [311, 342] width 34 height 12
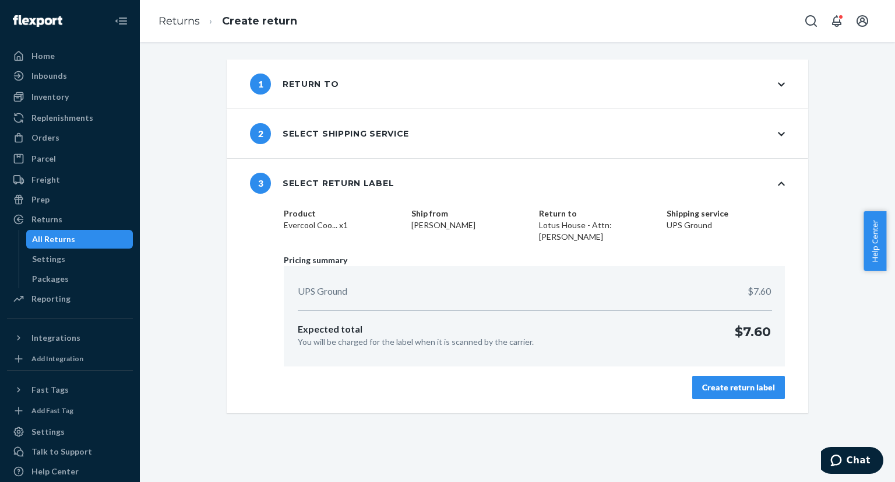
click at [716, 386] on div "Create return label" at bounding box center [738, 387] width 73 height 12
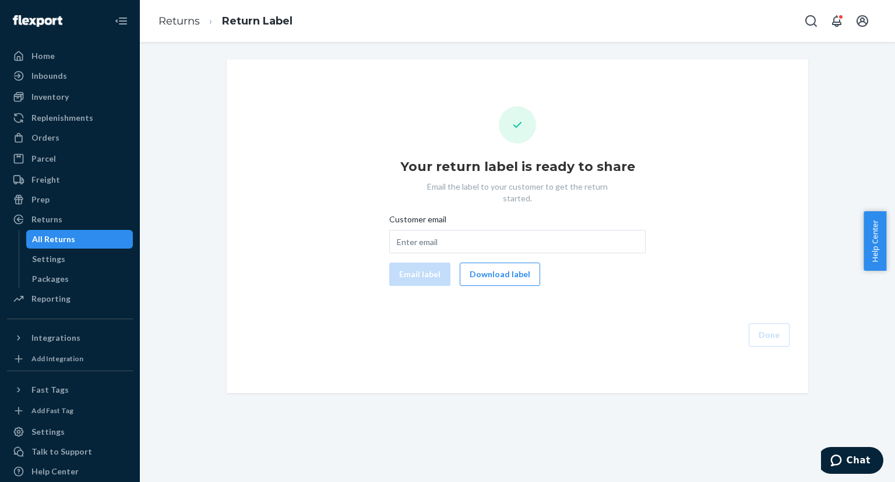
click at [492, 262] on button "Download label" at bounding box center [500, 273] width 80 height 23
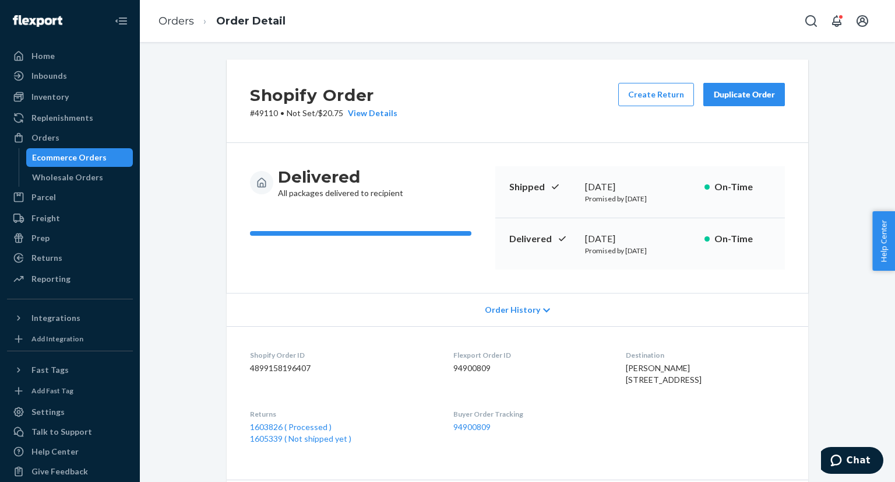
click at [97, 157] on div "Ecommerce Orders" at bounding box center [69, 158] width 75 height 12
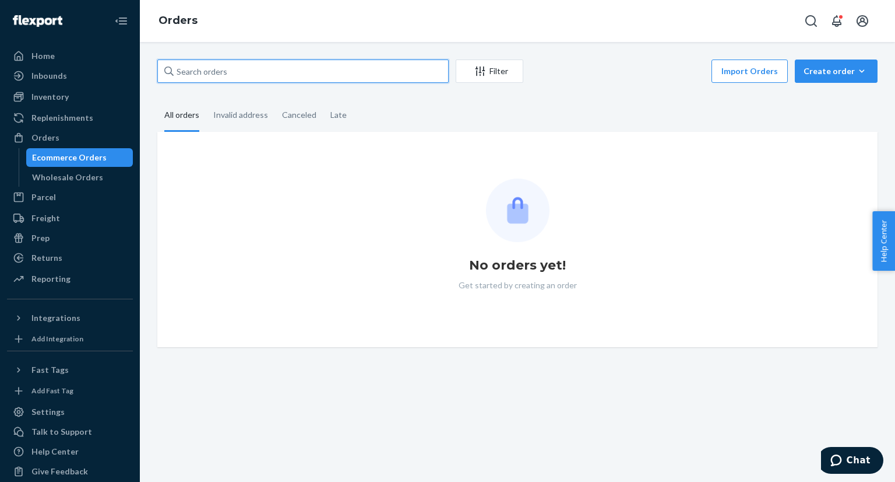
click at [284, 75] on input "text" at bounding box center [302, 70] width 291 height 23
paste input "PD1131358"
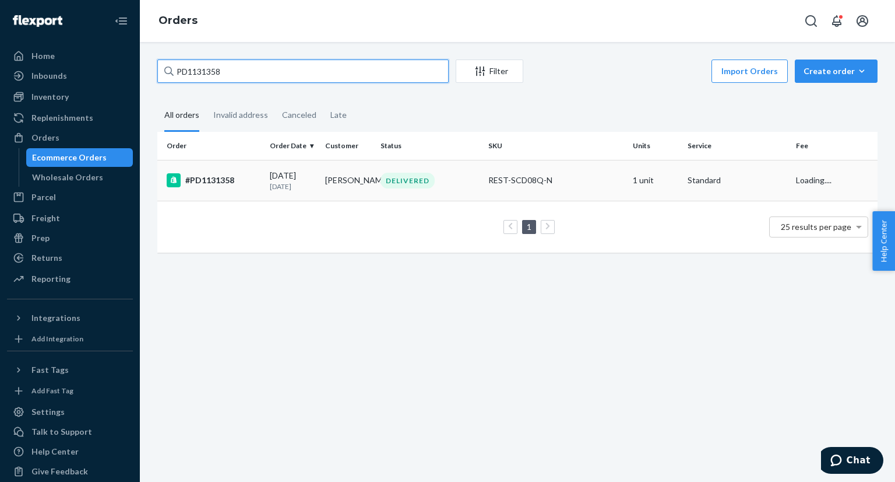
type input "PD1131358"
click at [254, 173] on td "#PD1131358" at bounding box center [211, 180] width 108 height 41
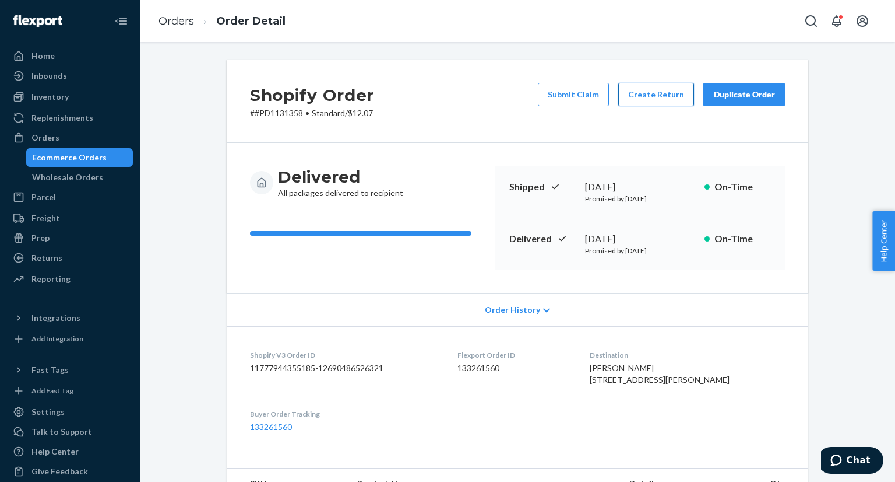
click at [646, 94] on button "Create Return" at bounding box center [657, 94] width 76 height 23
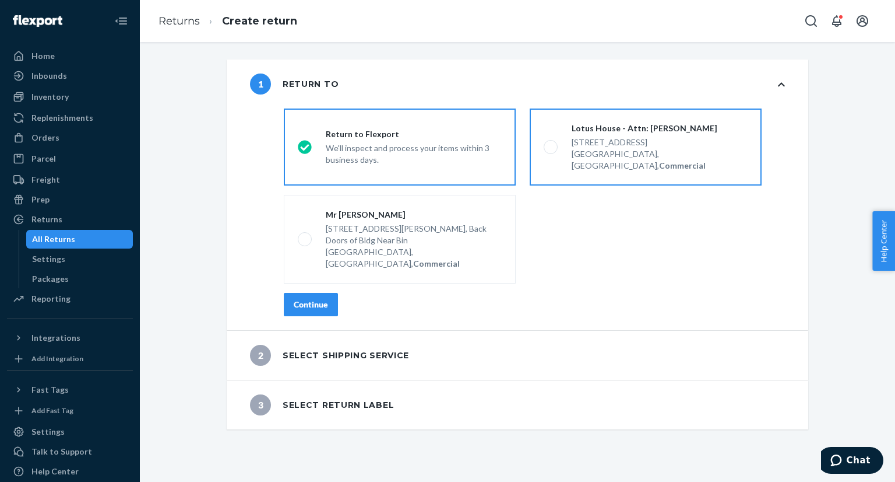
click at [544, 140] on span at bounding box center [551, 147] width 14 height 14
click at [544, 143] on input "Lotus House - Attn: [PERSON_NAME] [STREET_ADDRESS], Commercial" at bounding box center [548, 147] width 8 height 8
radio input "true"
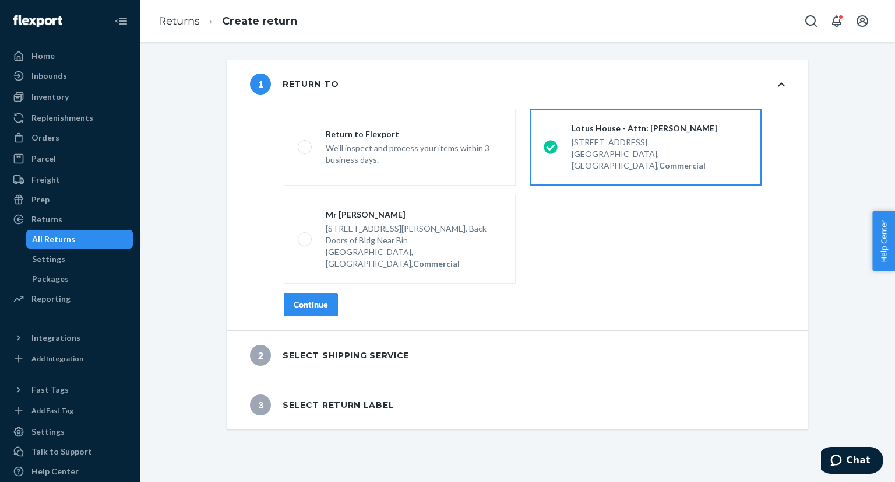
click at [321, 298] on div "Continue" at bounding box center [311, 304] width 34 height 12
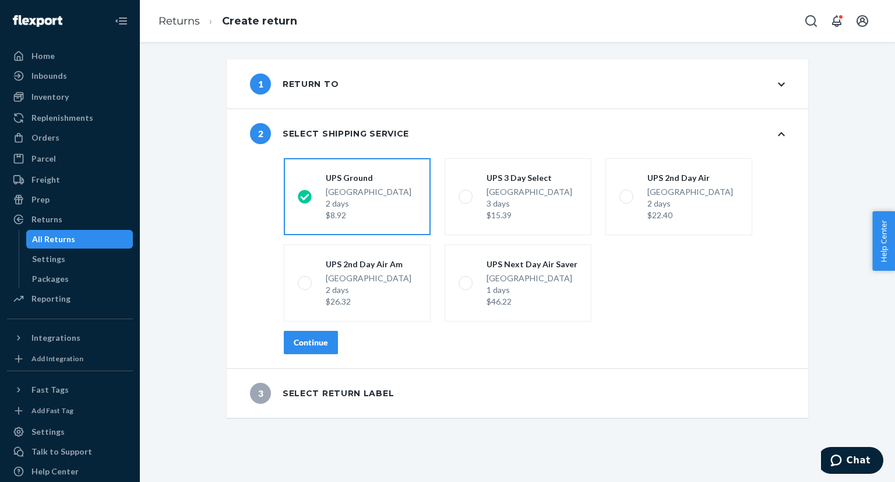
click at [298, 347] on button "Continue" at bounding box center [311, 342] width 54 height 23
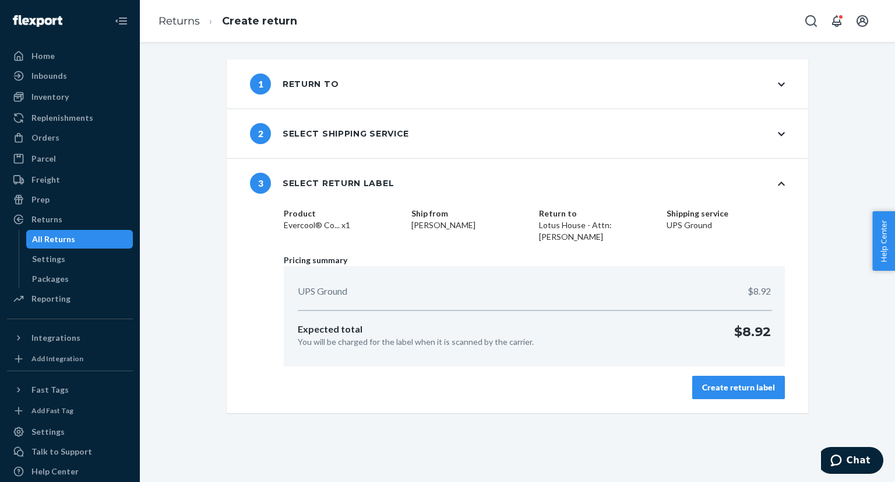
click at [725, 390] on div "Create return label" at bounding box center [738, 387] width 73 height 12
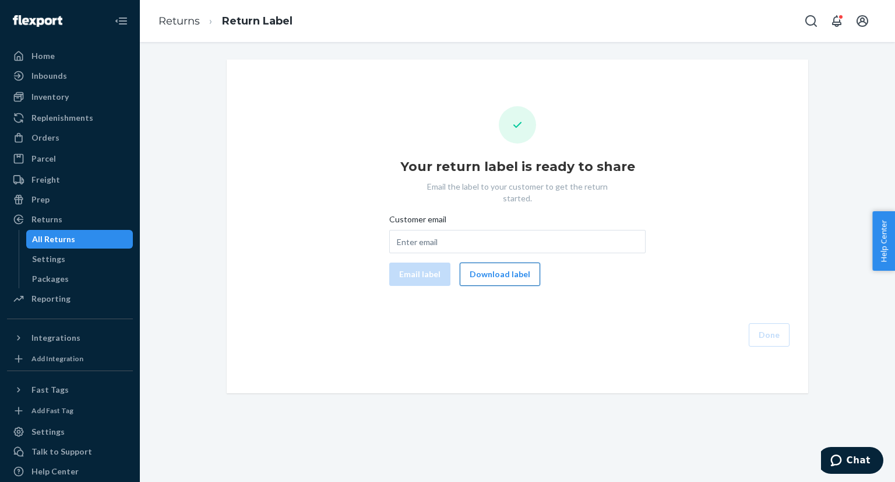
click at [497, 266] on button "Download label" at bounding box center [500, 273] width 80 height 23
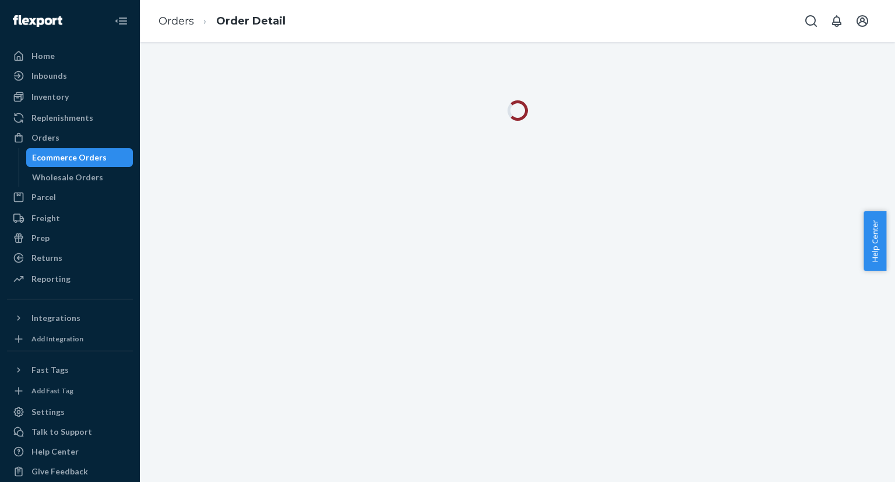
drag, startPoint x: 54, startPoint y: 157, endPoint x: 74, endPoint y: 148, distance: 21.7
click at [55, 157] on div "Ecommerce Orders" at bounding box center [69, 158] width 75 height 12
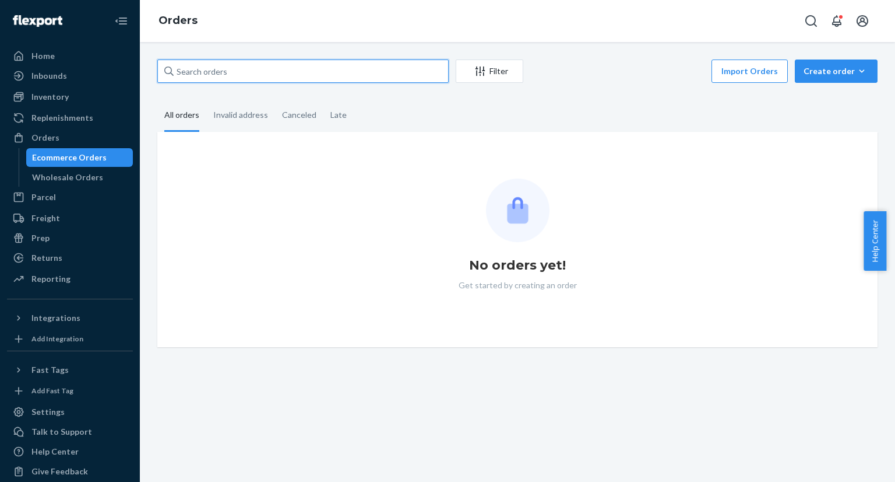
click at [289, 71] on input "text" at bounding box center [302, 70] width 291 height 23
paste input "US25323435"
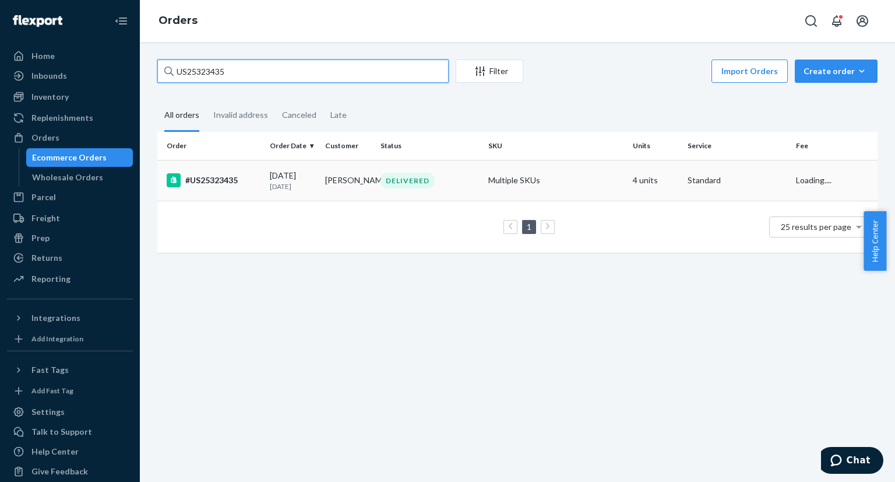
type input "US25323435"
click at [243, 177] on div "#US25323435" at bounding box center [214, 180] width 94 height 14
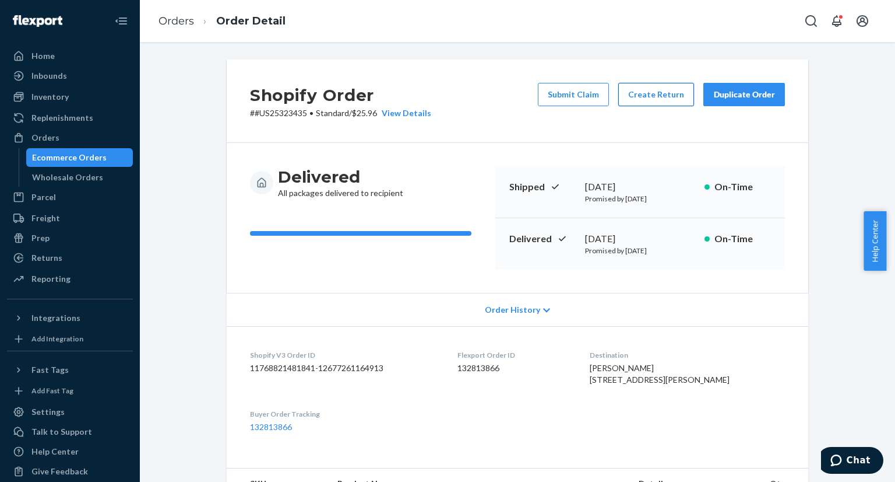
click at [652, 89] on button "Create Return" at bounding box center [657, 94] width 76 height 23
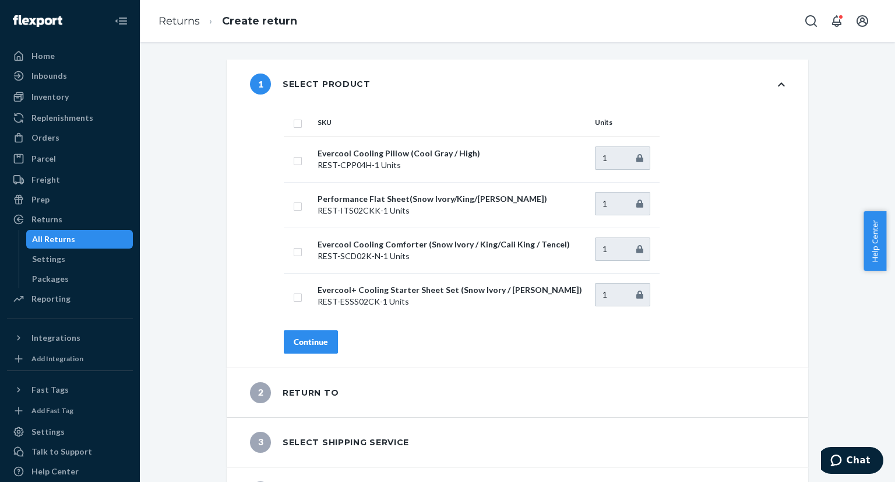
click at [79, 247] on link "All Returns" at bounding box center [79, 239] width 107 height 19
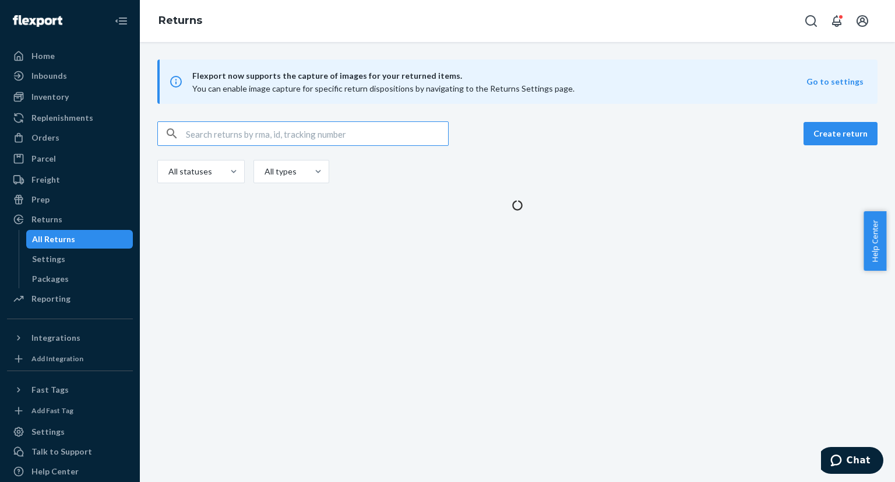
drag, startPoint x: 245, startPoint y: 136, endPoint x: 144, endPoint y: 155, distance: 102.7
click at [245, 136] on input "text" at bounding box center [317, 133] width 262 height 23
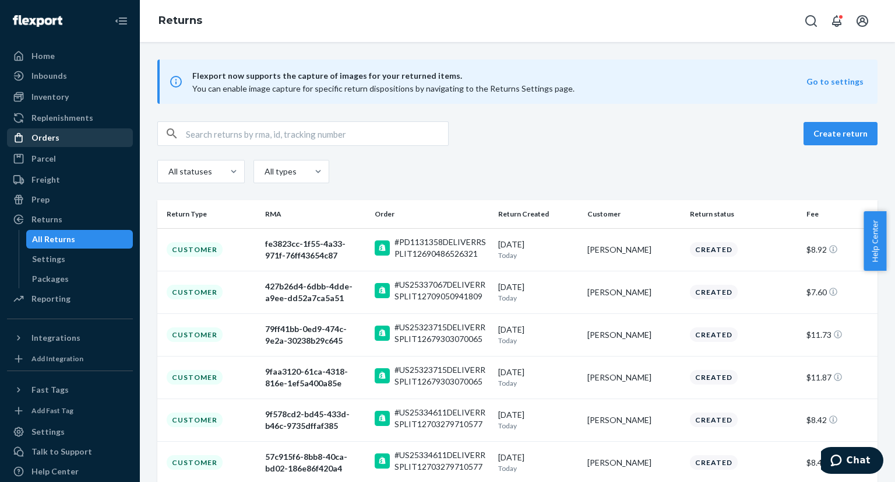
click at [63, 139] on div "Orders" at bounding box center [70, 137] width 124 height 16
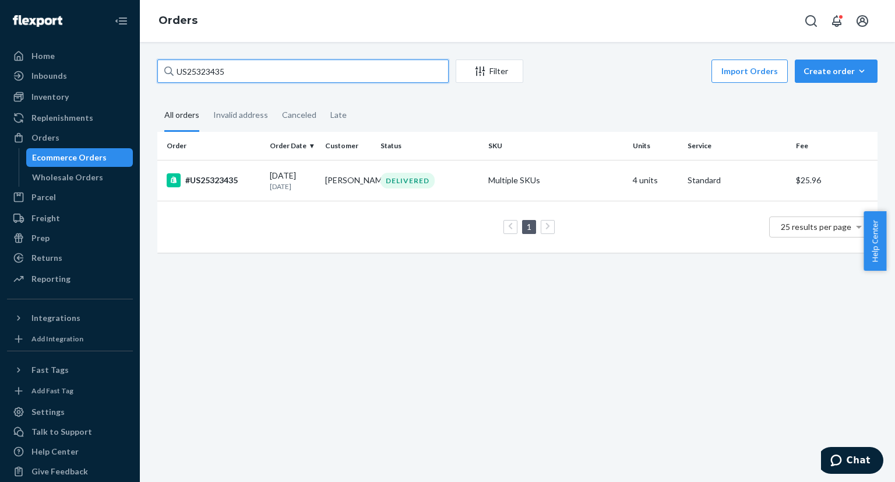
click at [209, 71] on input "US25323435" at bounding box center [302, 70] width 291 height 23
click at [194, 177] on div "#US25323435" at bounding box center [214, 180] width 94 height 14
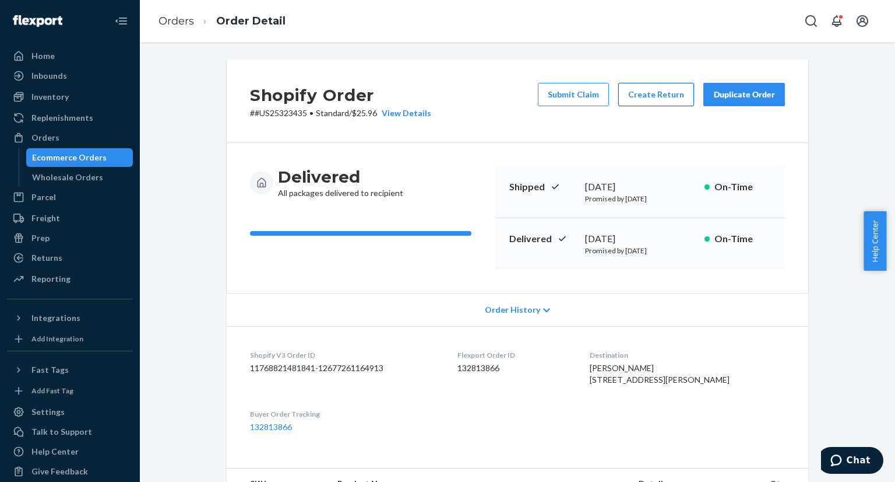
click at [665, 99] on button "Create Return" at bounding box center [657, 94] width 76 height 23
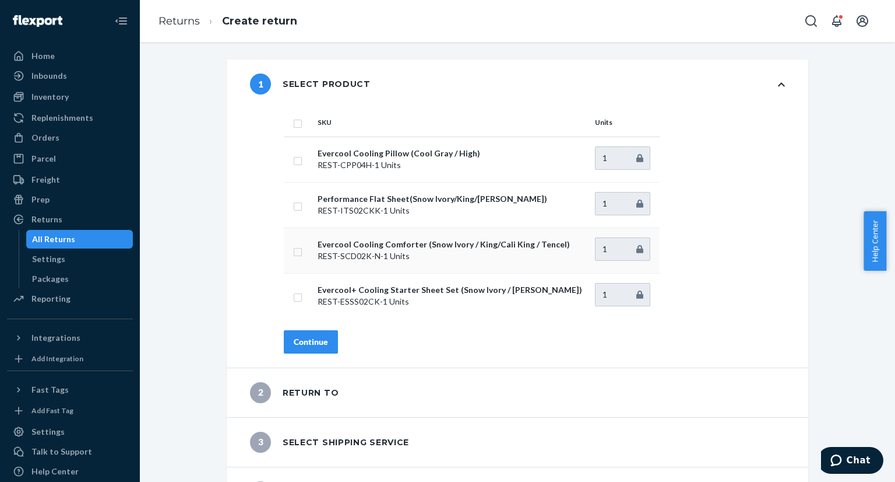
click at [293, 248] on input "checkbox" at bounding box center [297, 250] width 9 height 12
checkbox input "true"
click at [302, 340] on div "Continue" at bounding box center [311, 342] width 34 height 12
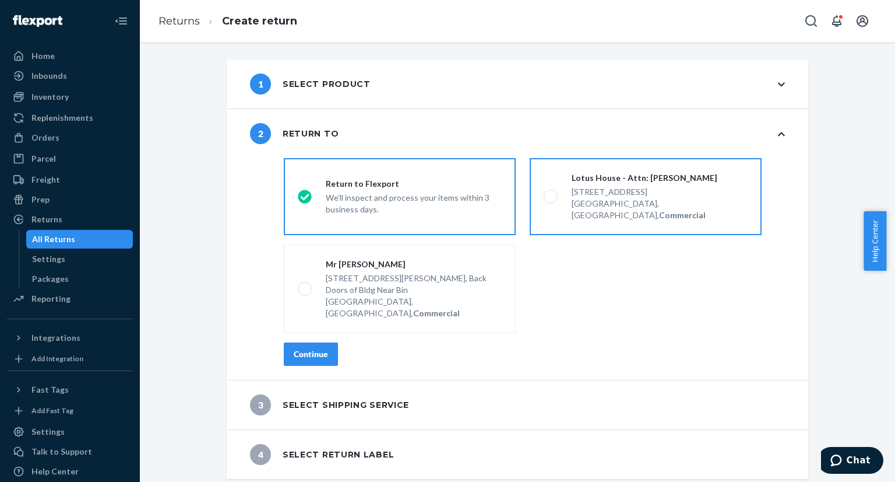
click at [544, 194] on span at bounding box center [551, 196] width 14 height 14
click at [544, 194] on input "Lotus House - Attn: [PERSON_NAME] [STREET_ADDRESS], Commercial" at bounding box center [548, 197] width 8 height 8
radio input "true"
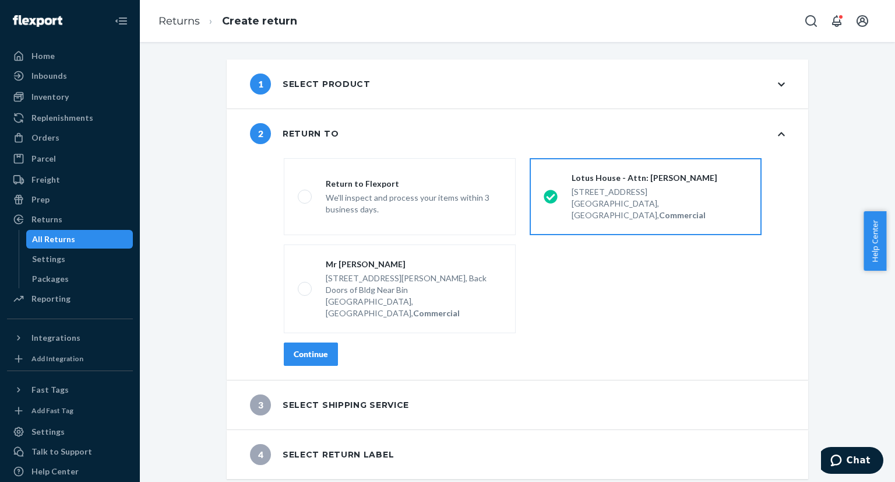
click at [320, 342] on button "Continue" at bounding box center [311, 353] width 54 height 23
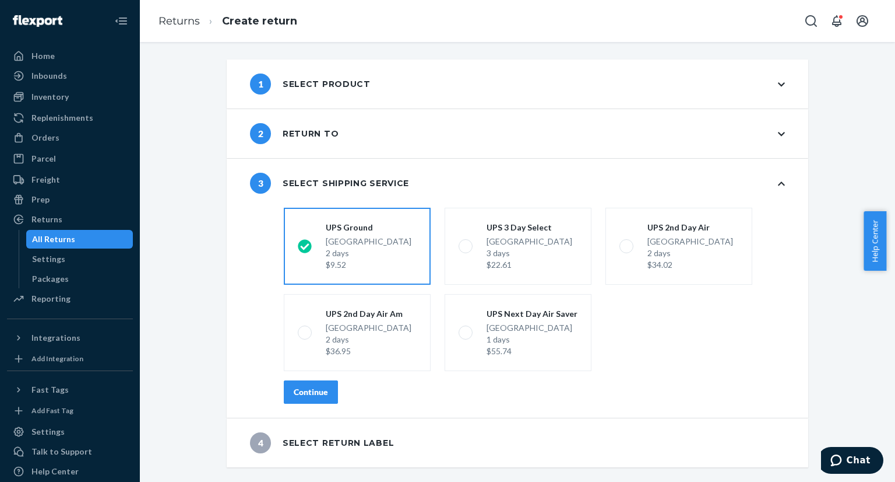
click at [305, 397] on button "Continue" at bounding box center [311, 391] width 54 height 23
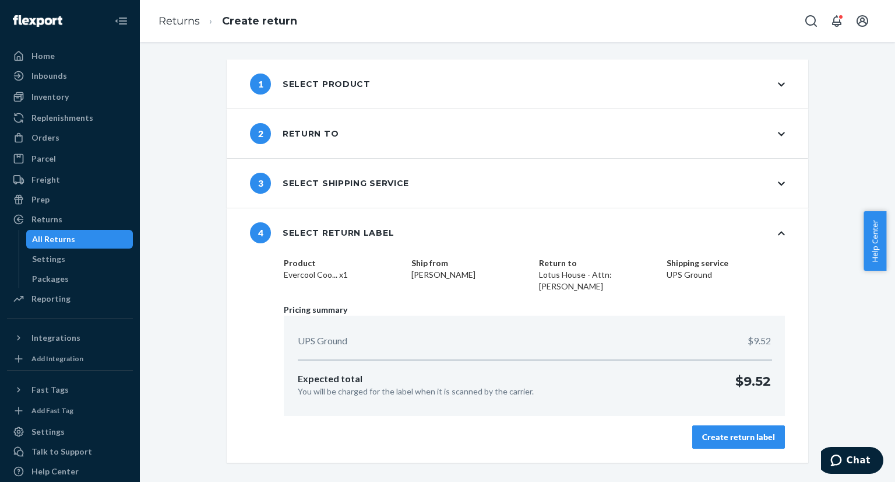
click at [763, 431] on div "Create return label" at bounding box center [738, 437] width 73 height 12
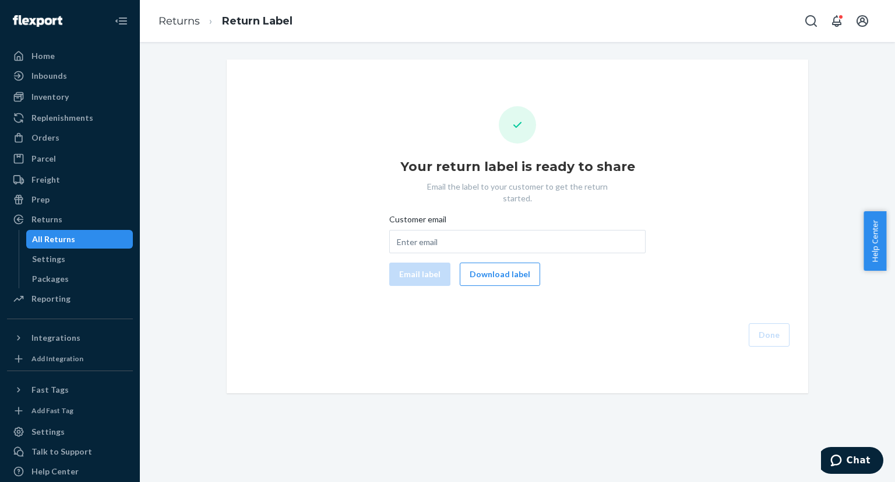
click at [504, 262] on button "Download label" at bounding box center [500, 273] width 80 height 23
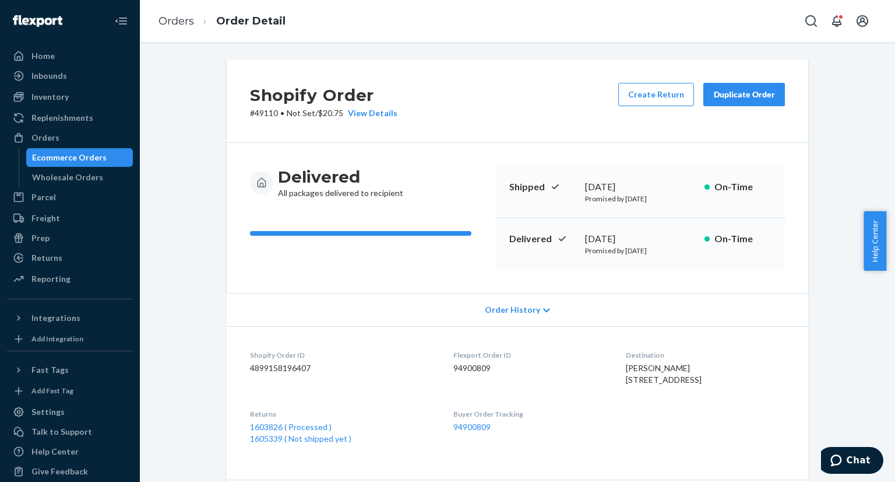
click at [57, 161] on div "Ecommerce Orders" at bounding box center [69, 158] width 75 height 12
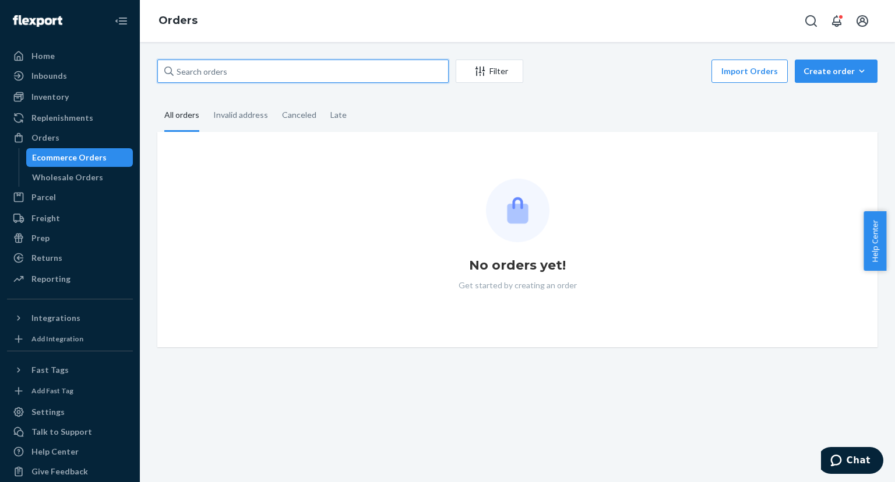
click at [257, 80] on input "text" at bounding box center [302, 70] width 291 height 23
paste input "US25323435"
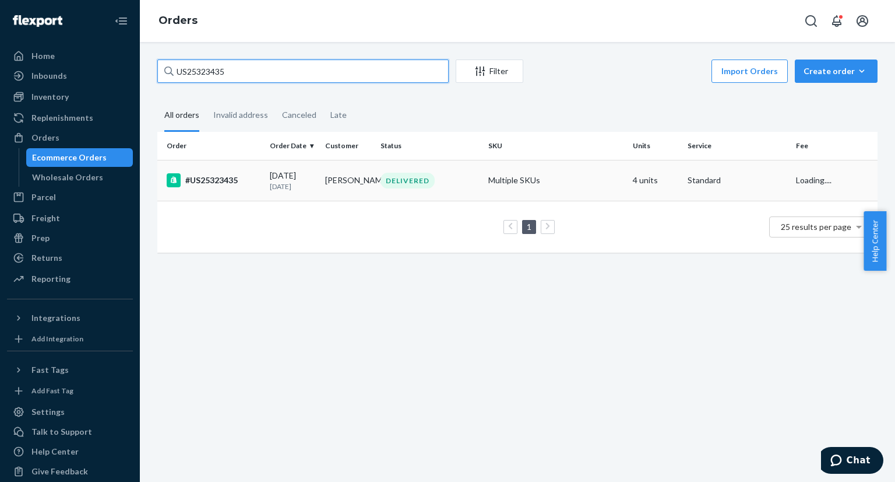
type input "US25323435"
click at [248, 191] on td "#US25323435" at bounding box center [211, 180] width 108 height 41
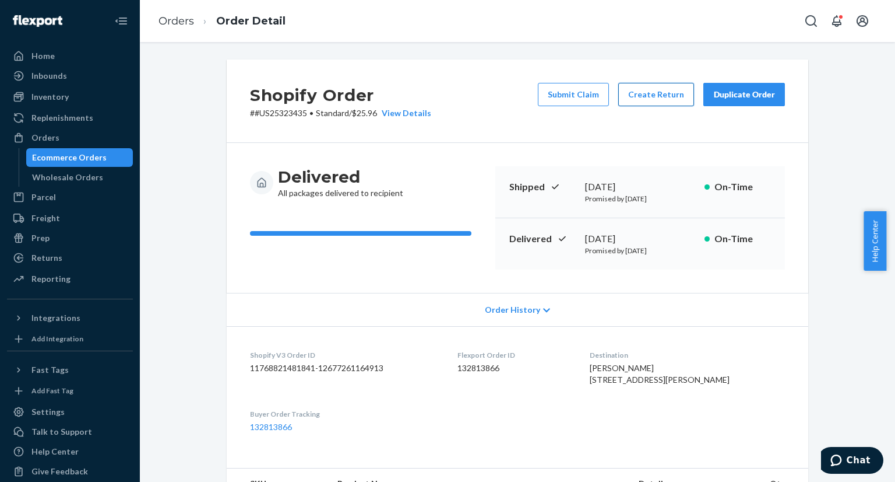
click at [651, 99] on button "Create Return" at bounding box center [657, 94] width 76 height 23
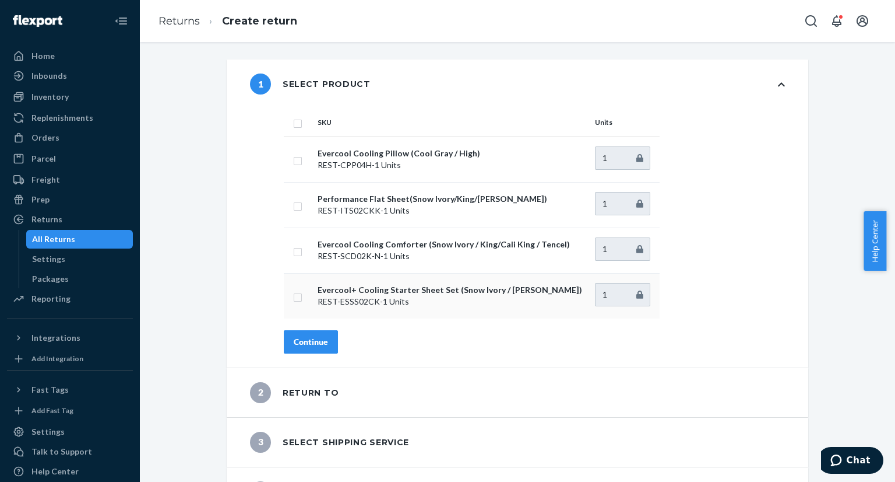
click at [293, 296] on input "checkbox" at bounding box center [297, 296] width 9 height 12
checkbox input "true"
click at [308, 343] on div "Continue" at bounding box center [311, 342] width 34 height 12
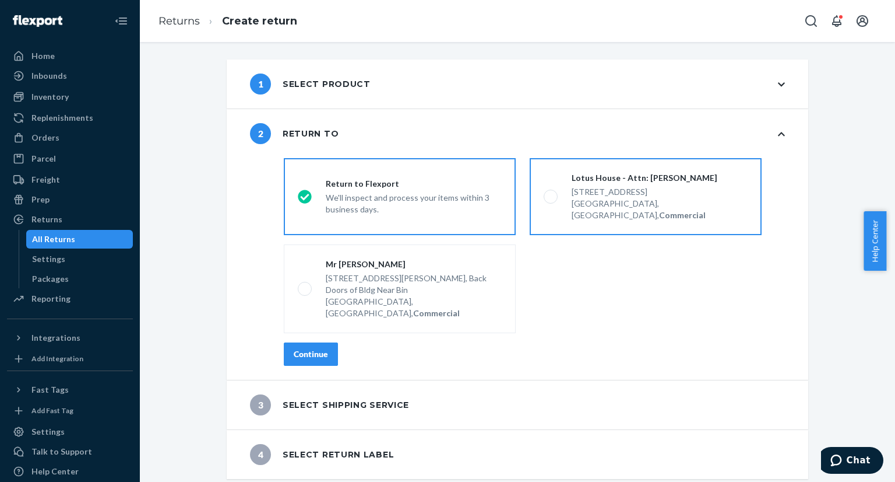
click at [544, 192] on span at bounding box center [551, 196] width 14 height 14
click at [544, 193] on input "Lotus House - Attn: [PERSON_NAME] [STREET_ADDRESS], Commercial" at bounding box center [548, 197] width 8 height 8
radio input "true"
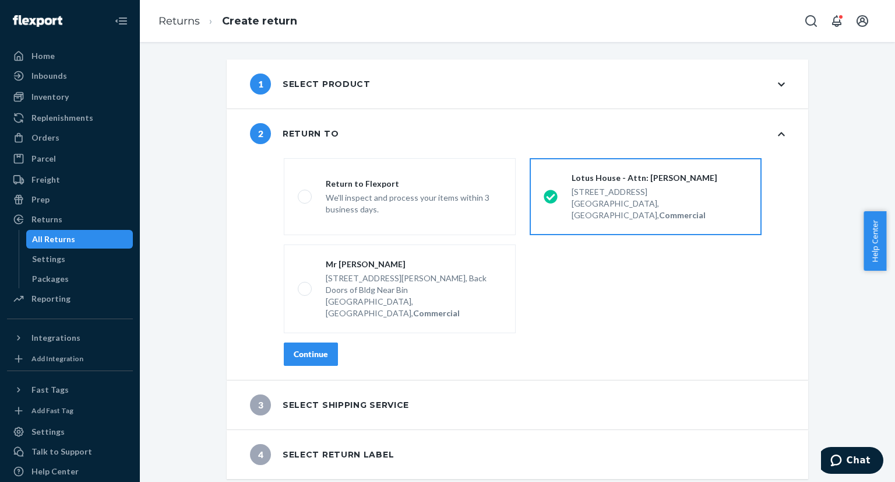
click at [317, 342] on button "Continue" at bounding box center [311, 353] width 54 height 23
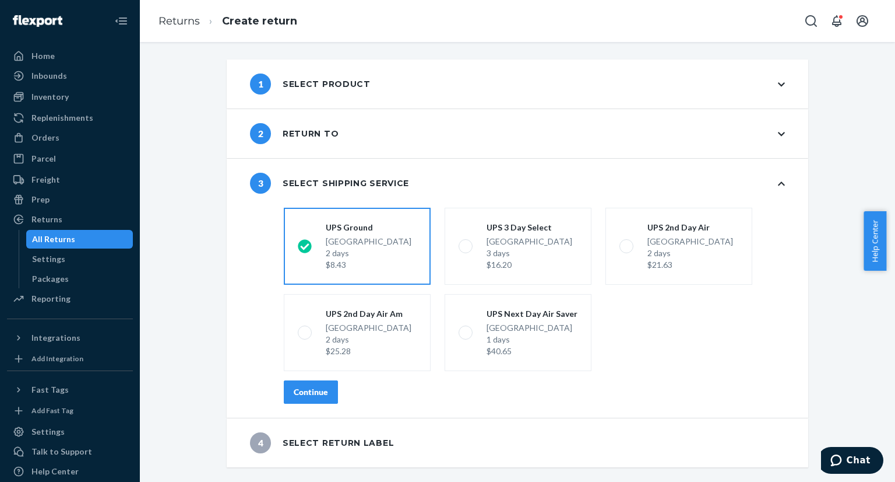
click at [322, 390] on div "Continue" at bounding box center [311, 392] width 34 height 12
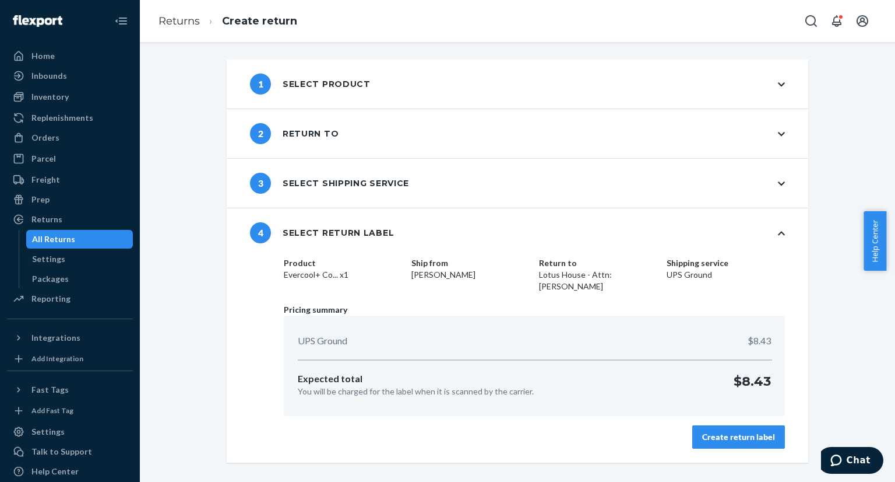
click at [744, 431] on div "Create return label" at bounding box center [738, 437] width 73 height 12
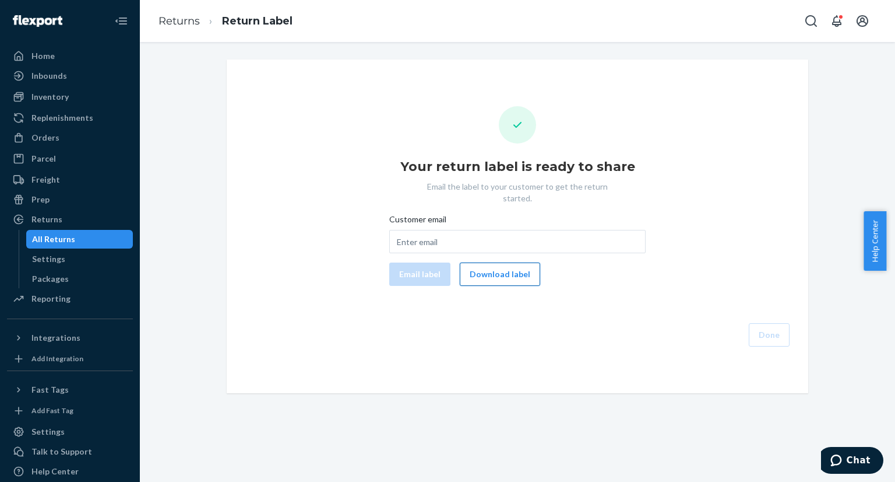
click at [485, 262] on button "Download label" at bounding box center [500, 273] width 80 height 23
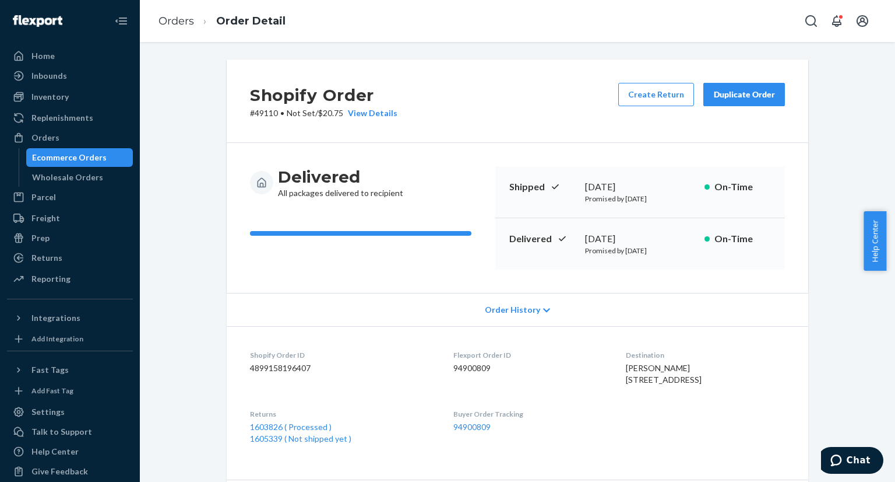
click at [43, 157] on div "Ecommerce Orders" at bounding box center [69, 158] width 75 height 12
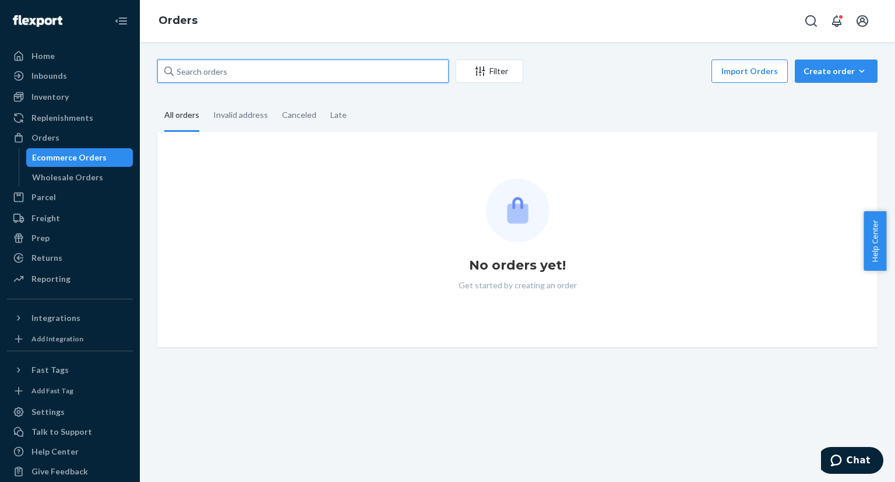
click at [257, 73] on input "text" at bounding box center [302, 70] width 291 height 23
paste input "PD3532629"
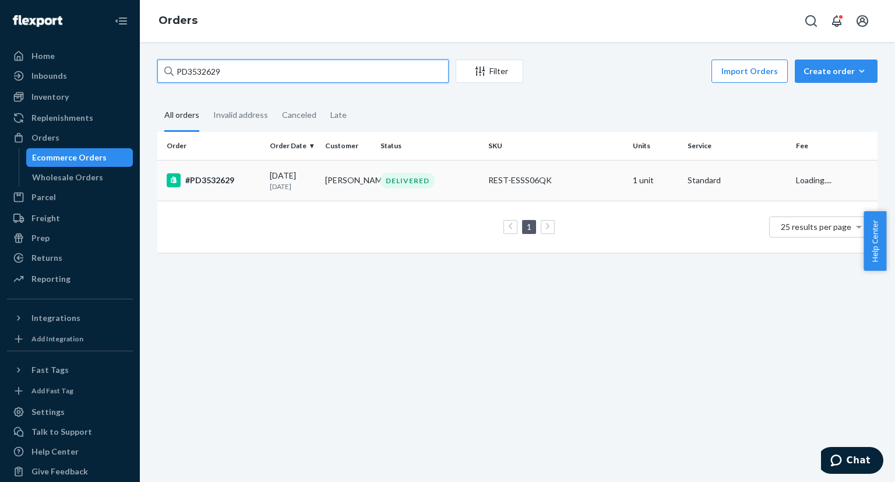
type input "PD3532629"
click at [222, 174] on div "#PD3532629" at bounding box center [214, 180] width 94 height 14
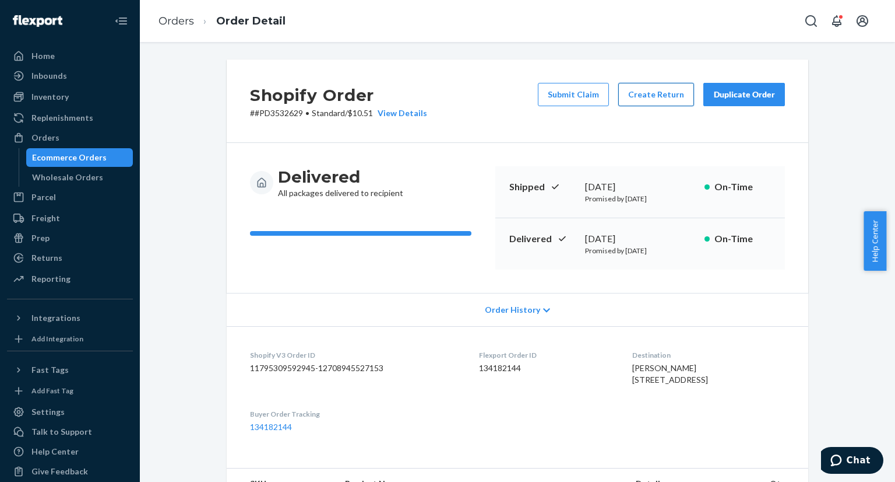
click at [654, 105] on button "Create Return" at bounding box center [657, 94] width 76 height 23
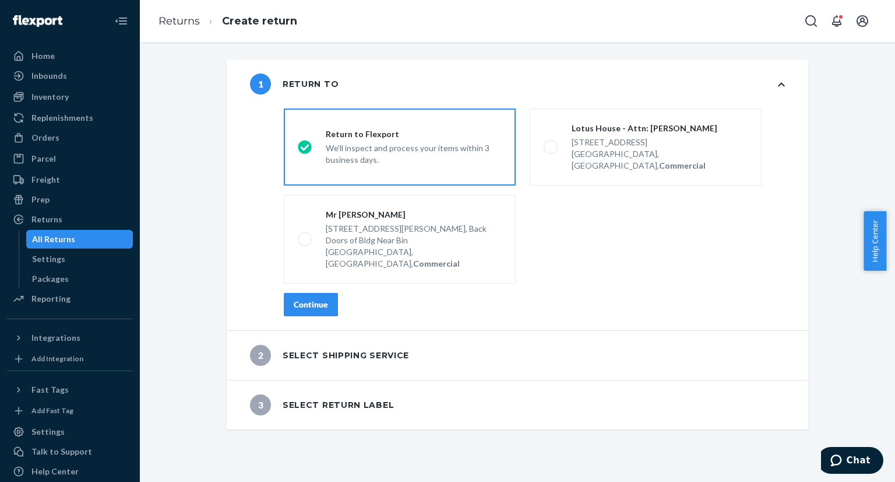
drag, startPoint x: 553, startPoint y: 140, endPoint x: 504, endPoint y: 155, distance: 51.1
click at [550, 140] on label "Lotus House - Attn: [PERSON_NAME] [STREET_ADDRESS], Commercial" at bounding box center [646, 146] width 232 height 77
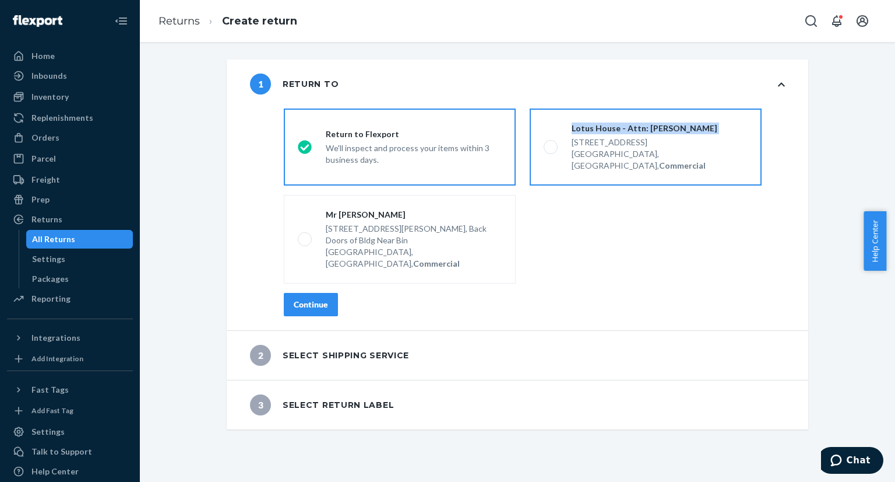
click at [544, 141] on span at bounding box center [551, 147] width 14 height 14
click at [544, 143] on input "Lotus House - Attn: [PERSON_NAME] [STREET_ADDRESS], Commercial" at bounding box center [548, 147] width 8 height 8
radio input "true"
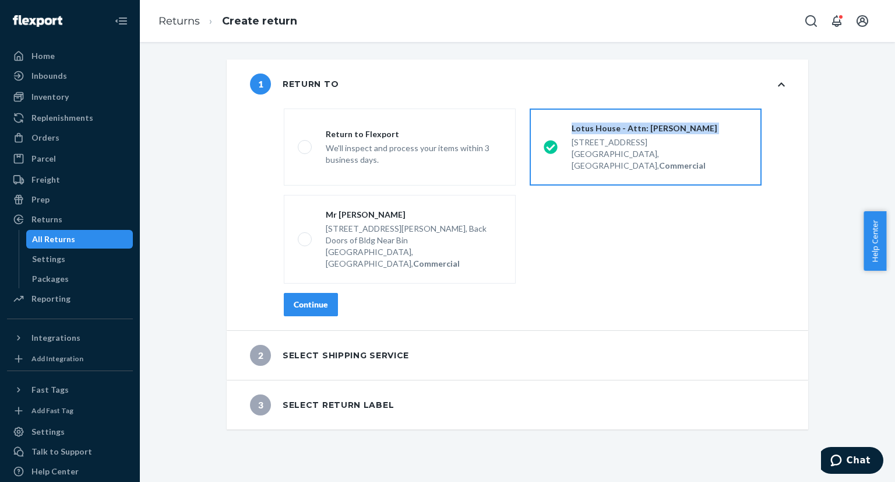
click at [298, 293] on button "Continue" at bounding box center [311, 304] width 54 height 23
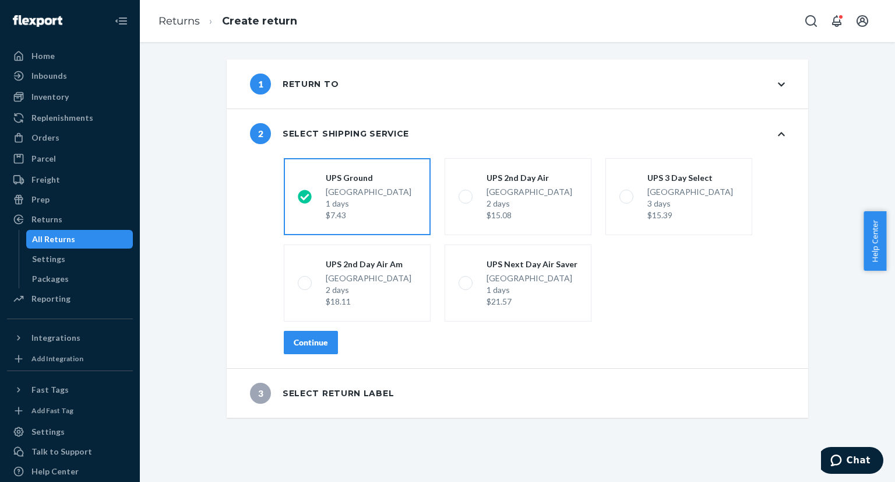
click at [294, 336] on div "Continue" at bounding box center [311, 342] width 34 height 12
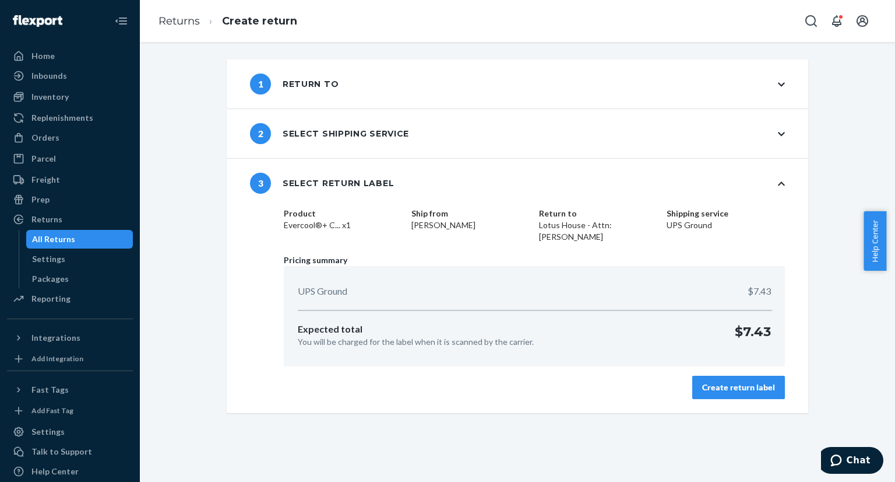
click at [697, 382] on button "Create return label" at bounding box center [739, 386] width 93 height 23
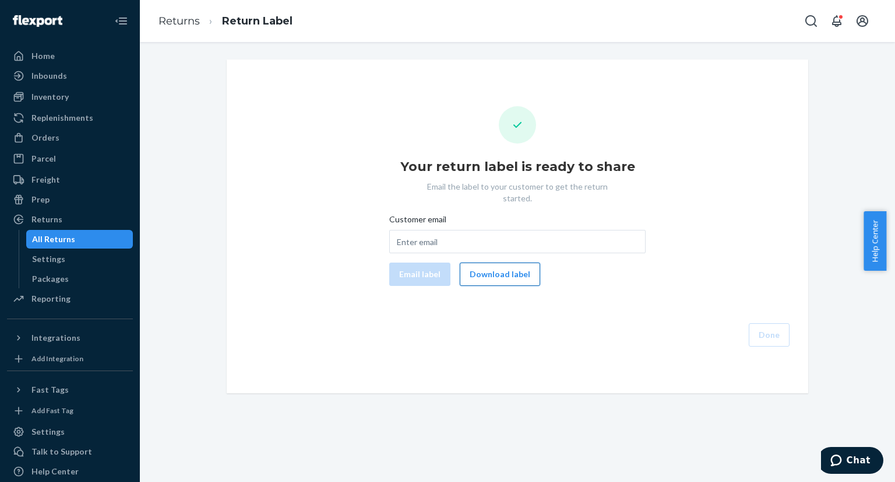
click at [501, 266] on button "Download label" at bounding box center [500, 273] width 80 height 23
